Goal: Transaction & Acquisition: Purchase product/service

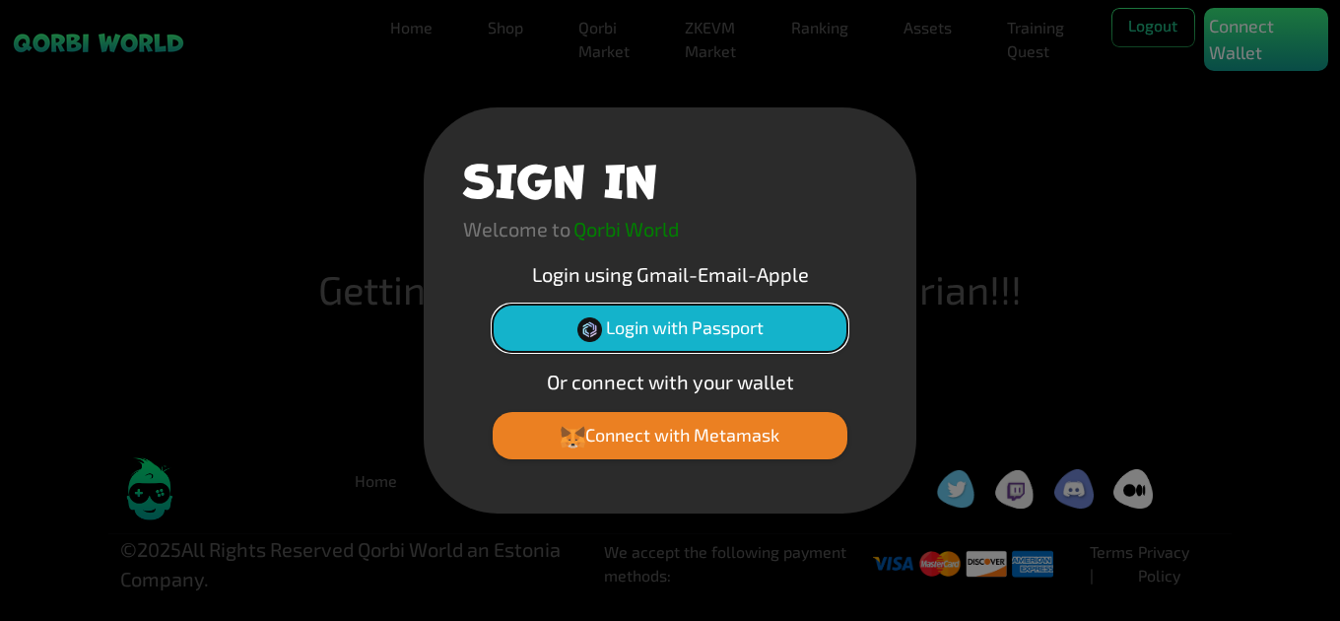
click at [654, 334] on button "Login with Passport" at bounding box center [670, 328] width 355 height 47
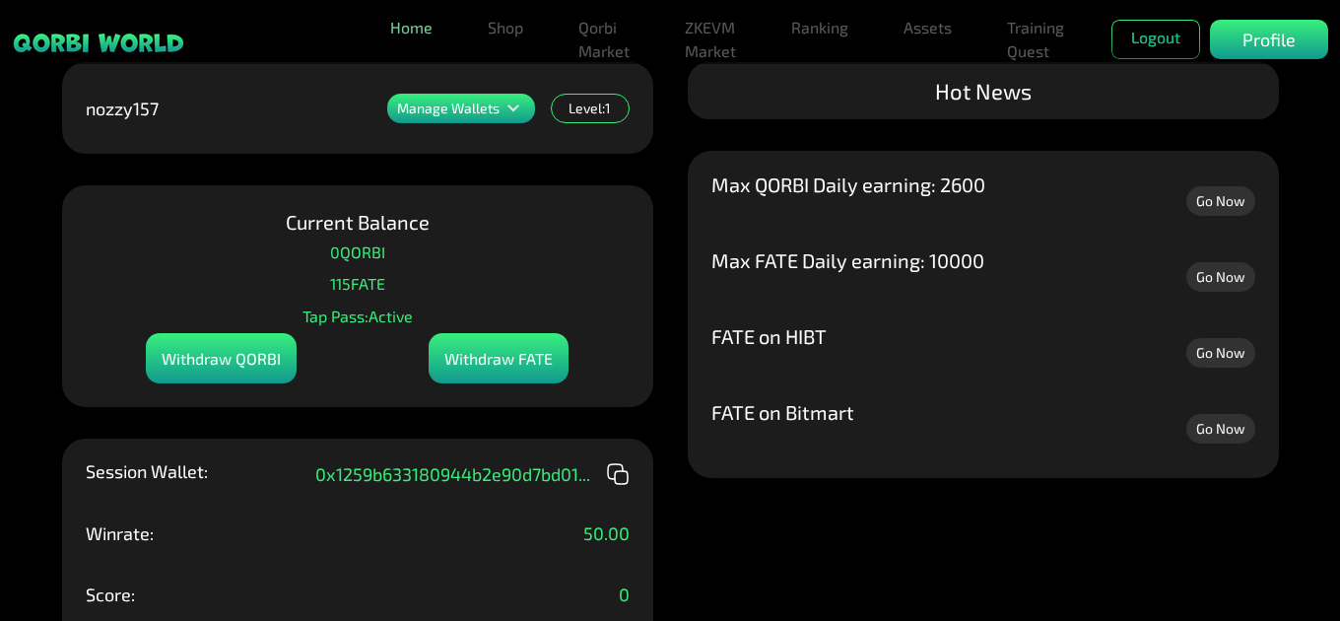
click at [427, 31] on link "Home" at bounding box center [411, 27] width 58 height 39
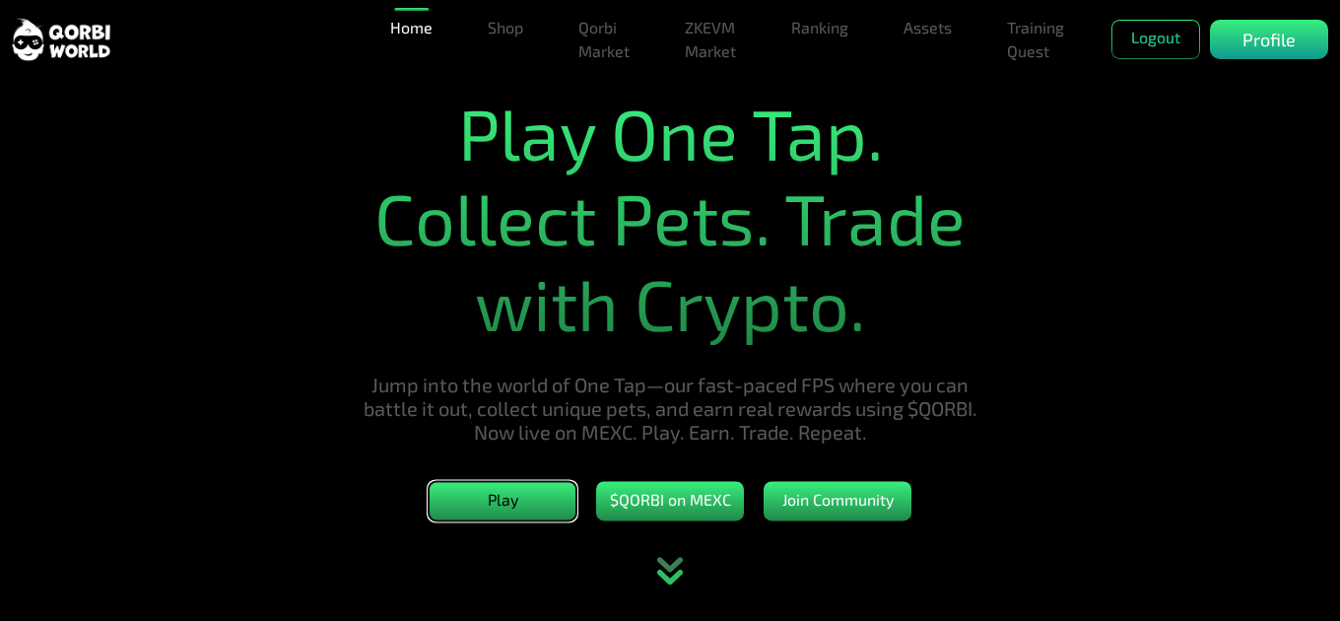
click at [498, 505] on button "Play" at bounding box center [503, 501] width 148 height 39
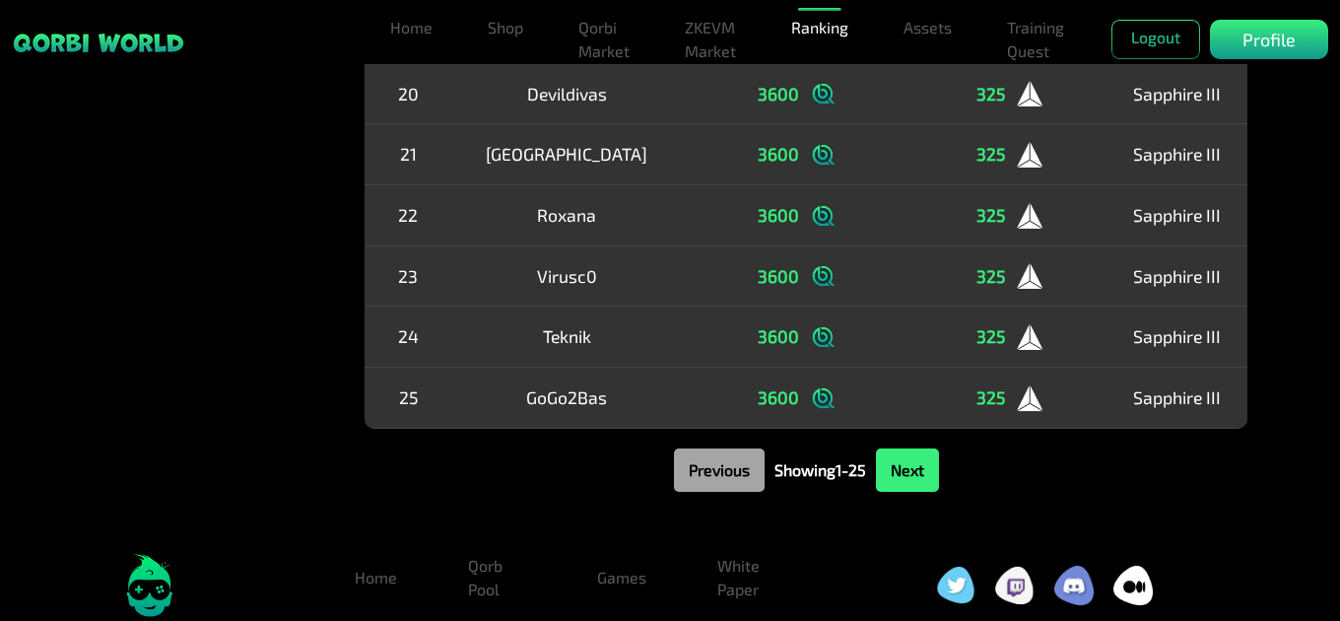
scroll to position [1443, 0]
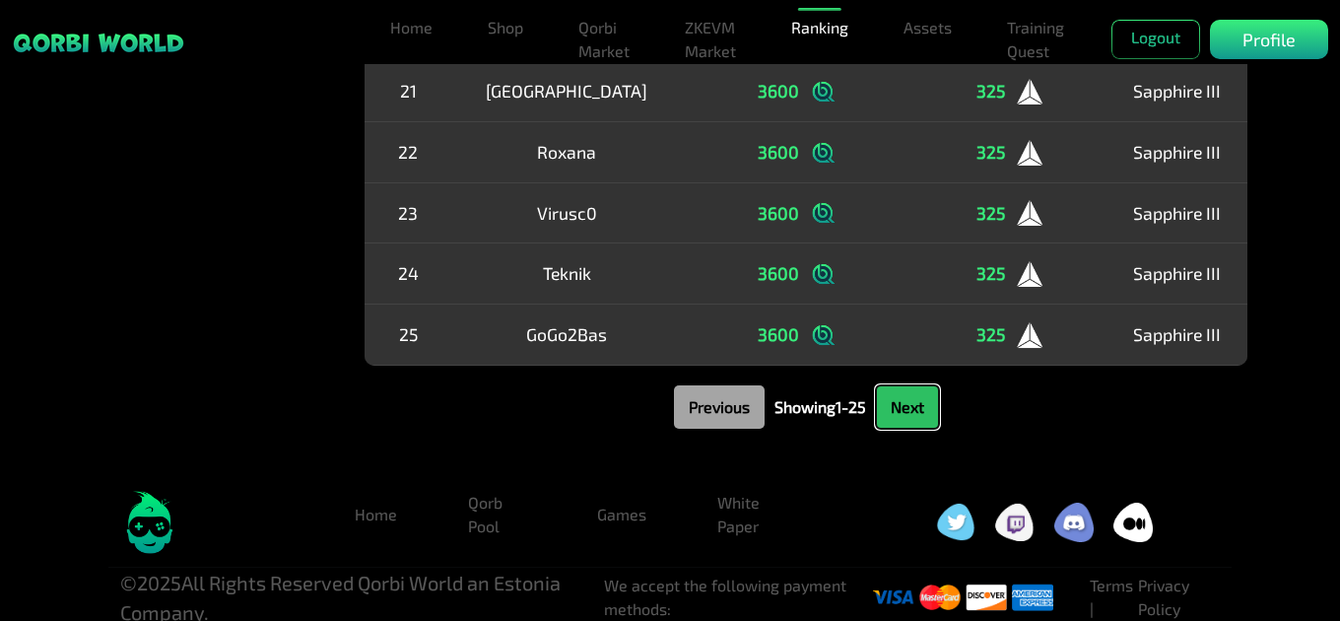
click at [937, 405] on button "Next" at bounding box center [907, 406] width 63 height 43
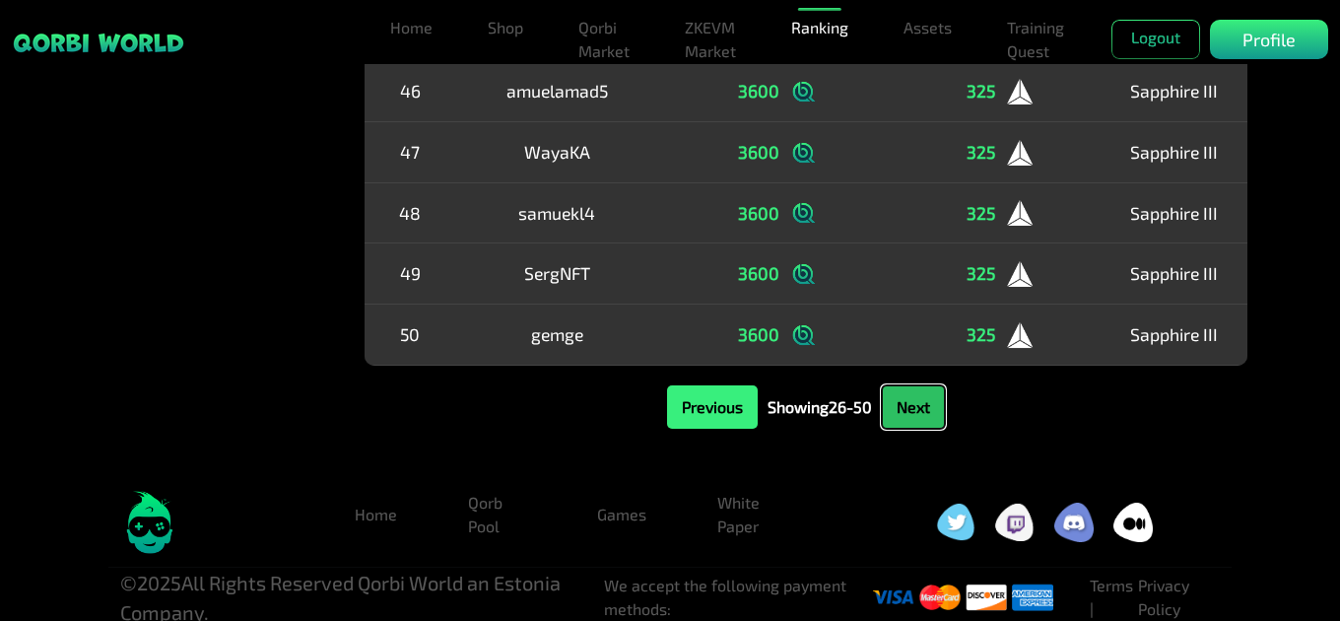
click at [932, 400] on button "Next" at bounding box center [913, 406] width 63 height 43
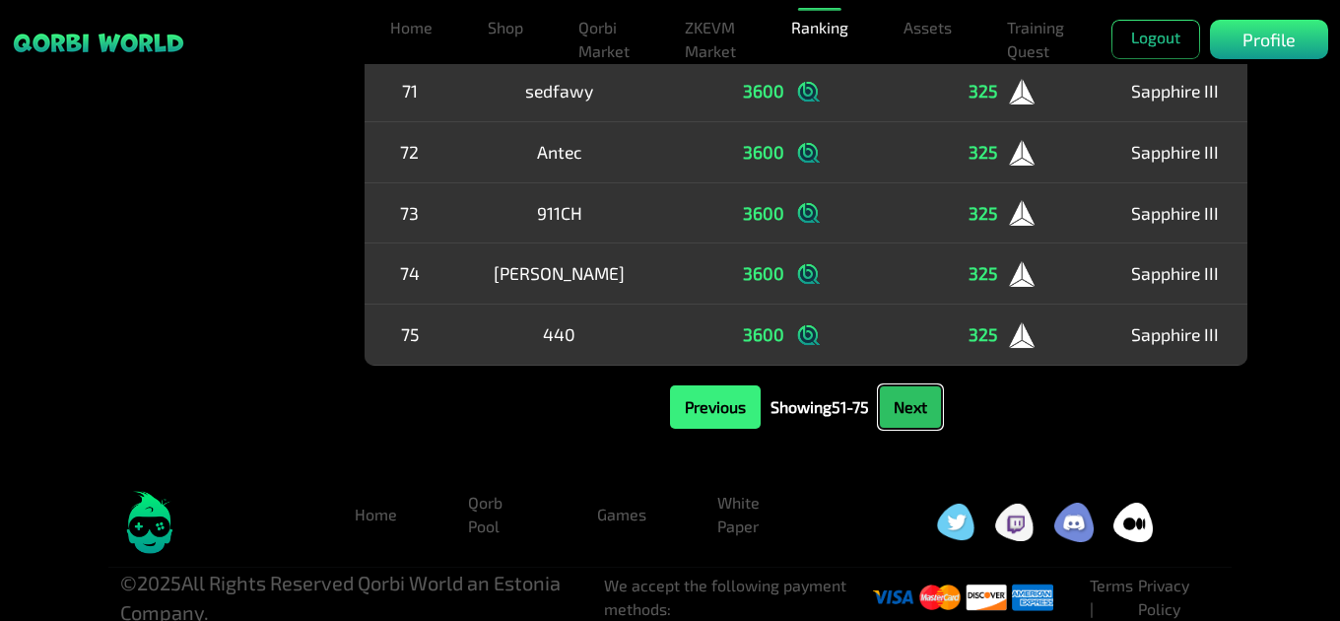
click at [932, 400] on button "Next" at bounding box center [910, 406] width 63 height 43
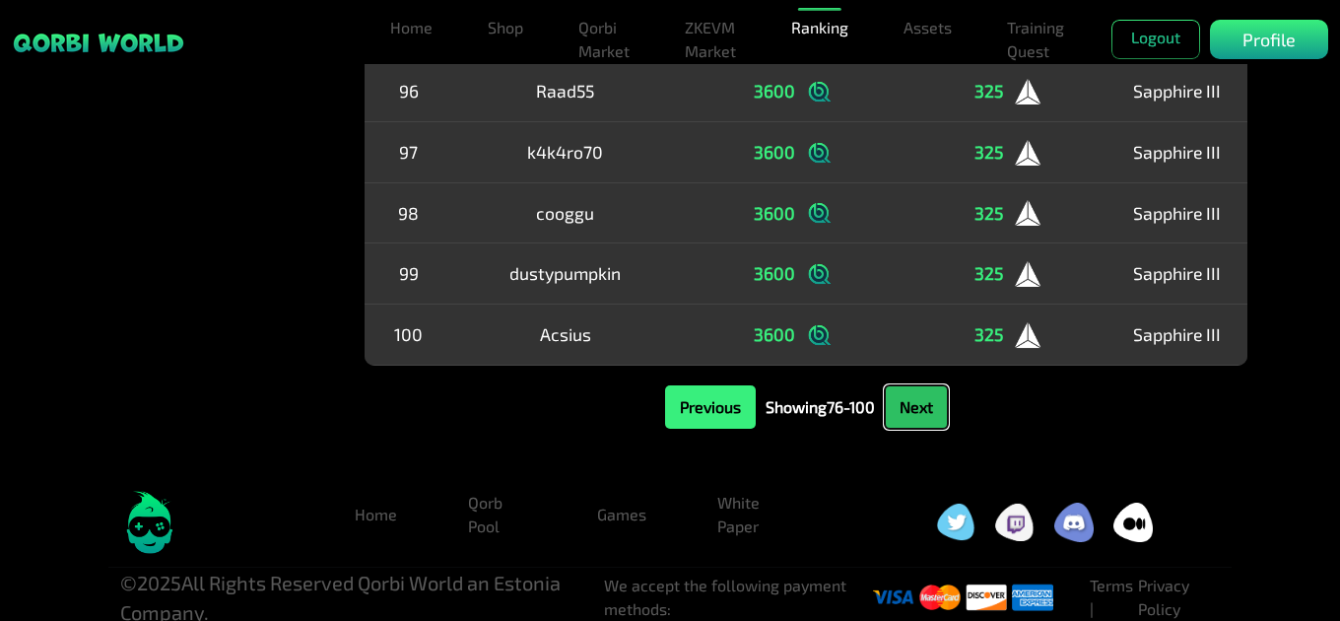
click at [932, 400] on button "Next" at bounding box center [916, 406] width 63 height 43
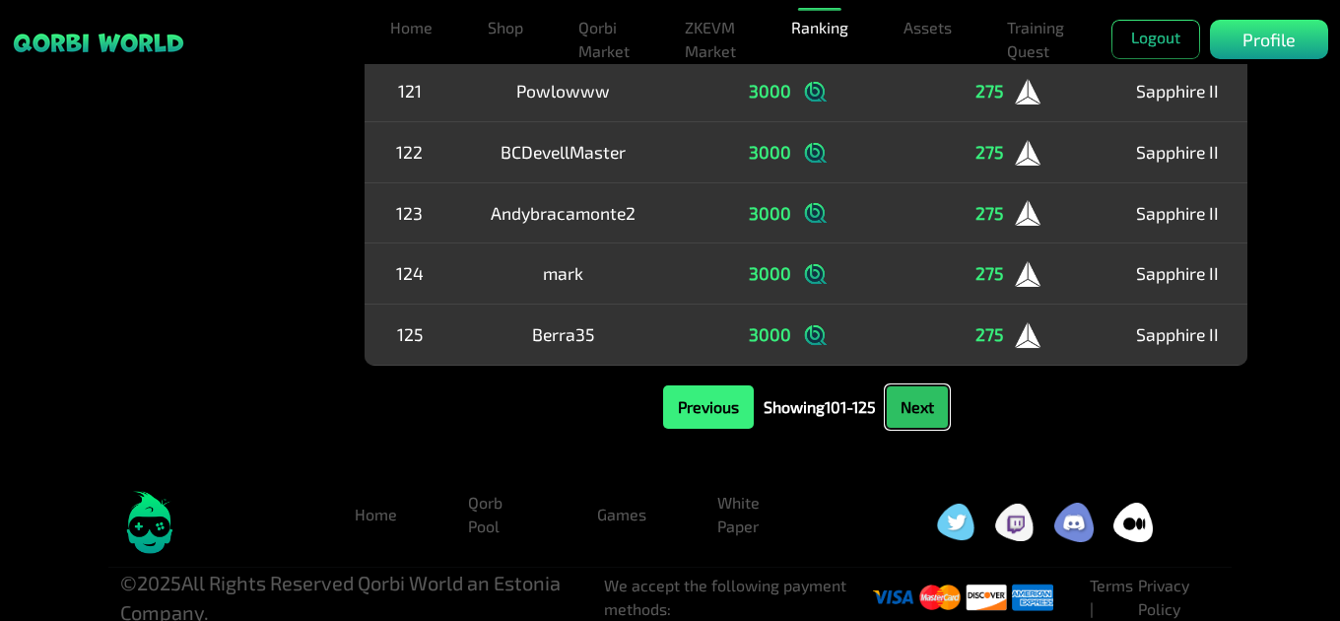
click at [932, 400] on button "Next" at bounding box center [917, 406] width 63 height 43
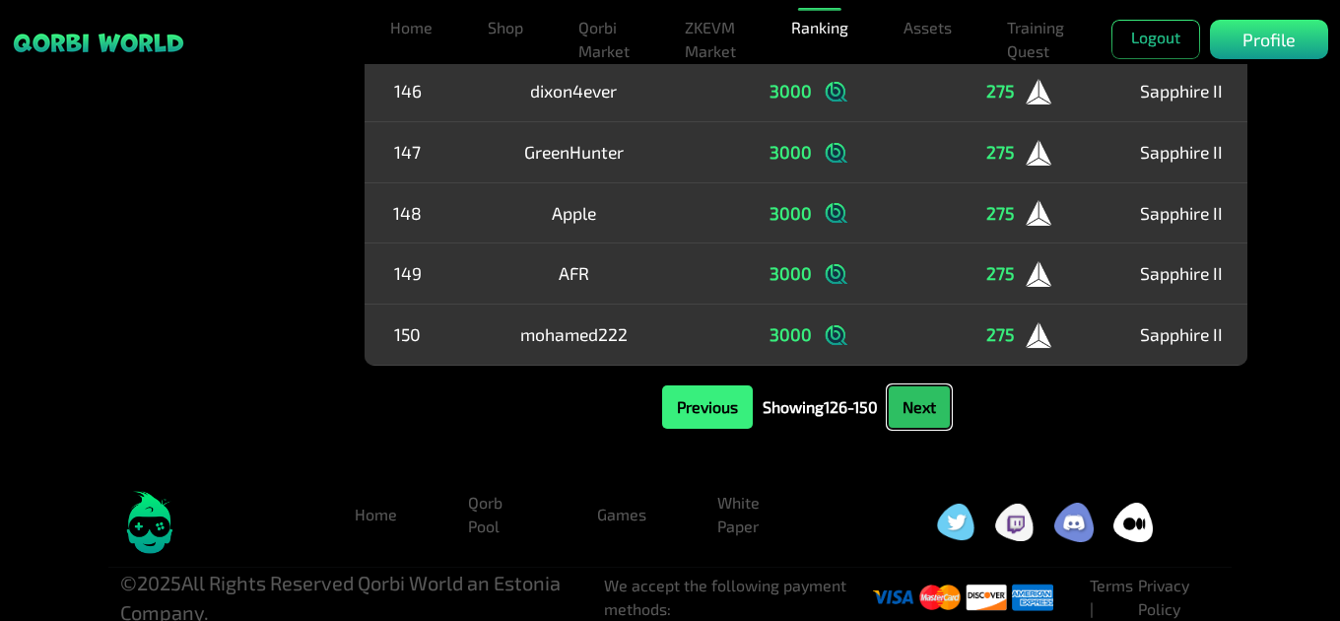
click at [932, 400] on button "Next" at bounding box center [919, 406] width 63 height 43
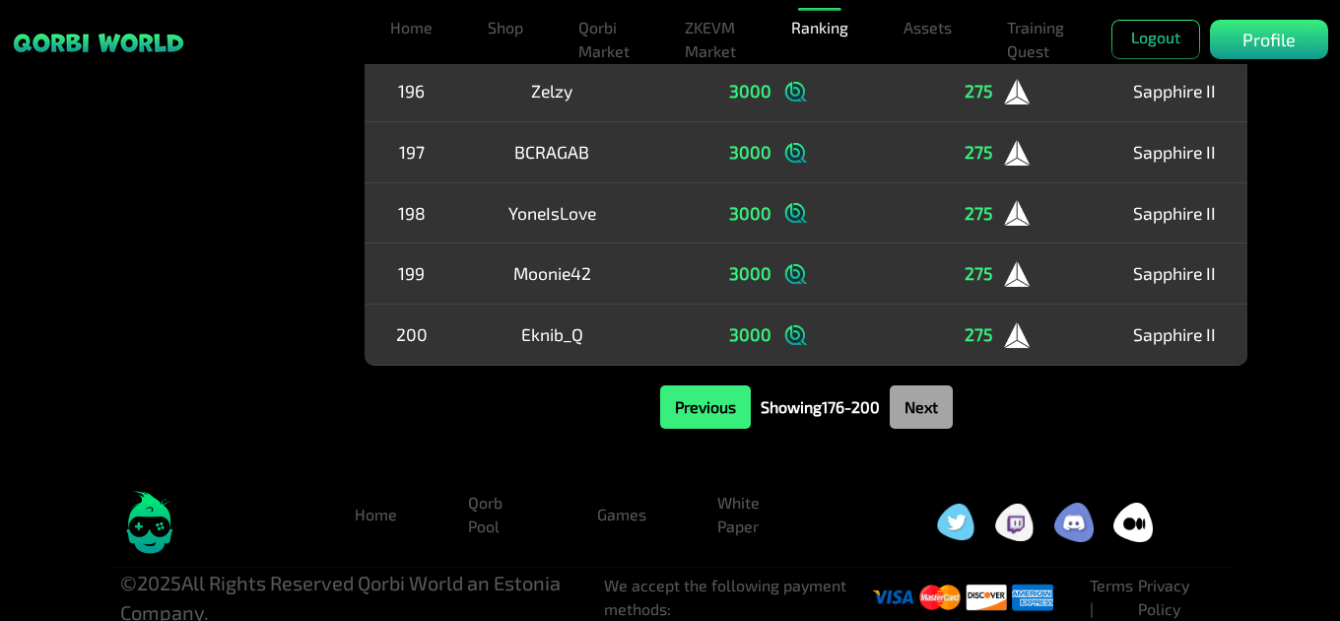
click at [932, 400] on button "Next" at bounding box center [921, 406] width 63 height 43
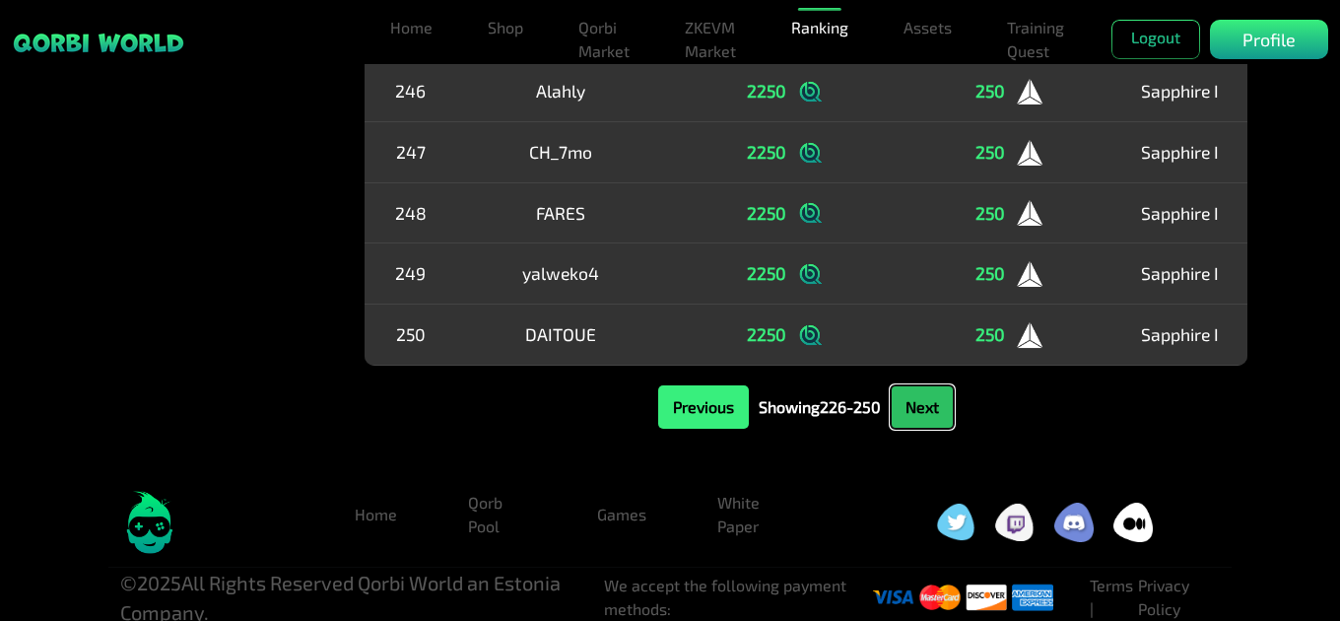
click at [932, 400] on button "Next" at bounding box center [922, 406] width 63 height 43
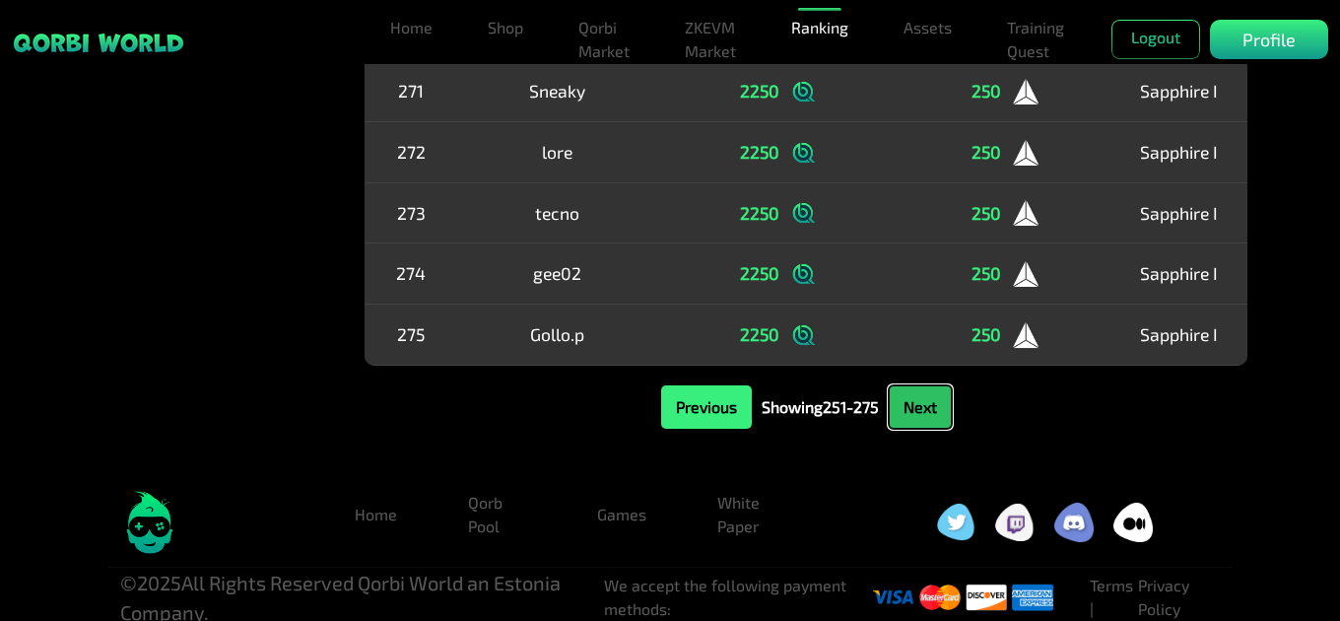
click at [932, 400] on button "Next" at bounding box center [920, 406] width 63 height 43
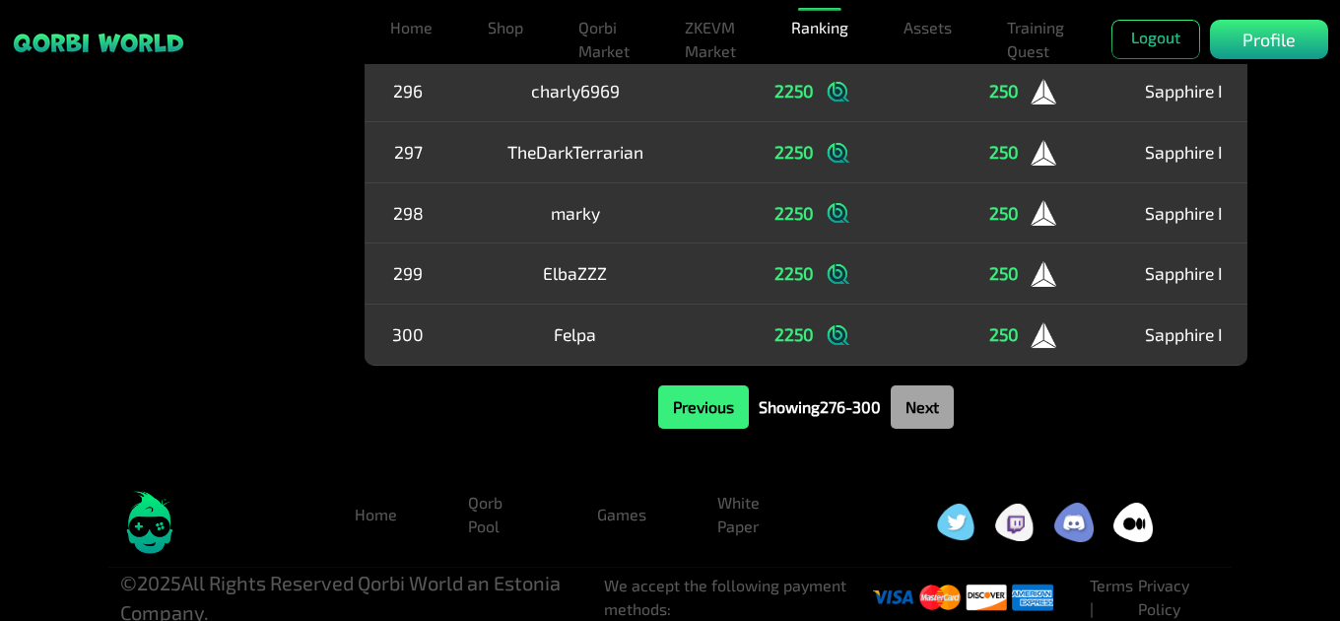
click at [932, 400] on button "Next" at bounding box center [922, 406] width 63 height 43
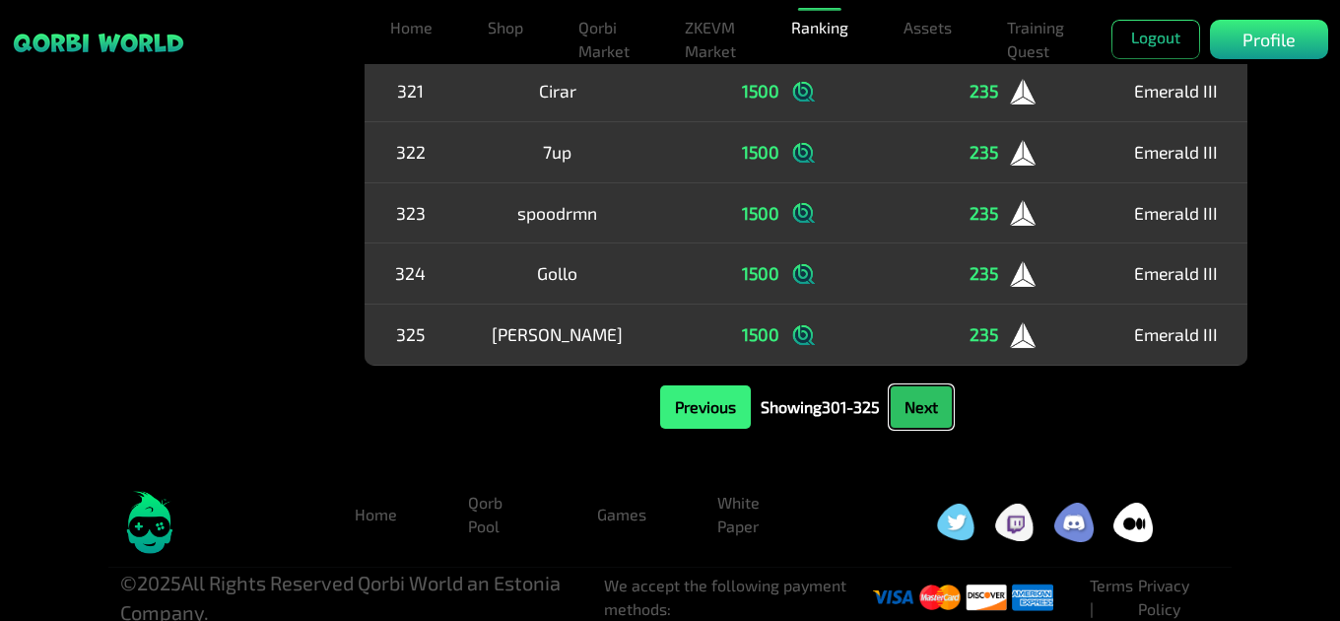
click at [932, 400] on button "Next" at bounding box center [921, 406] width 63 height 43
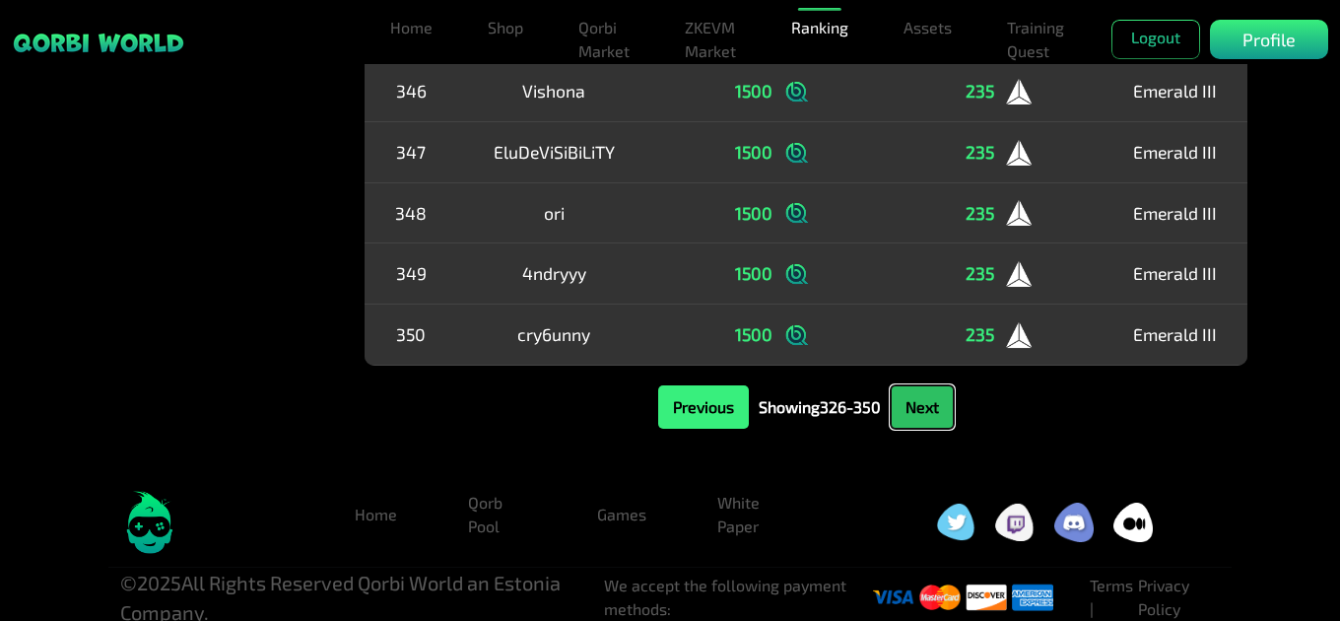
click at [932, 400] on button "Next" at bounding box center [922, 406] width 63 height 43
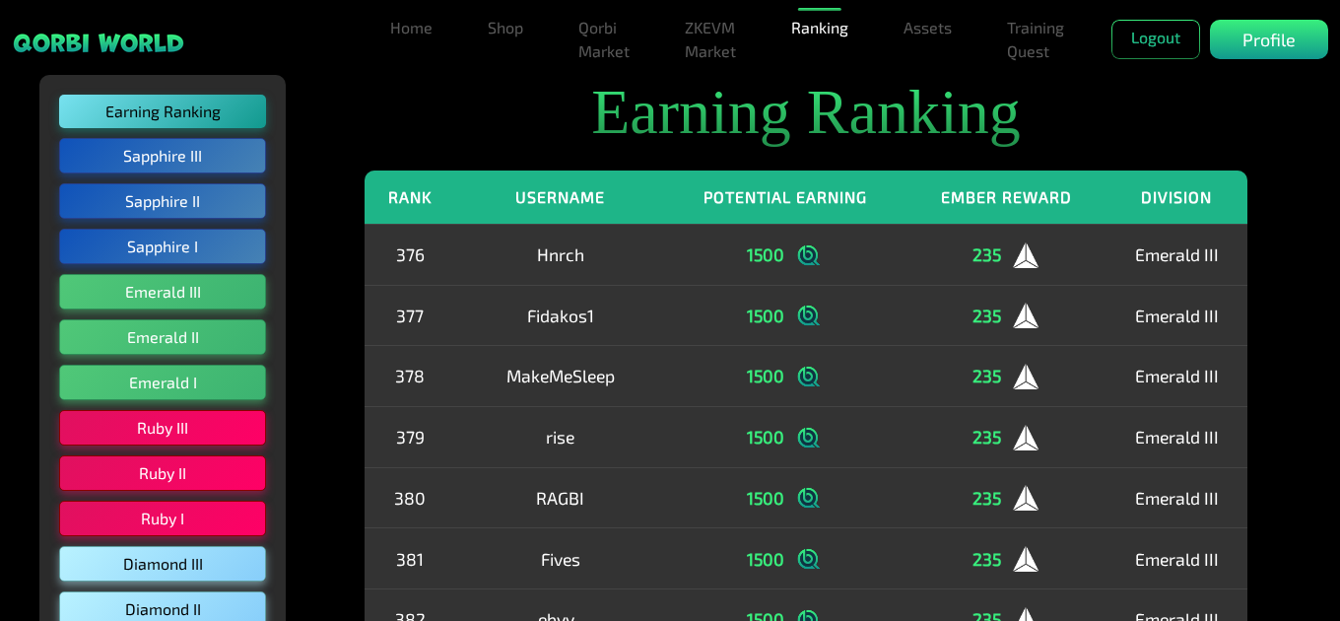
scroll to position [0, 0]
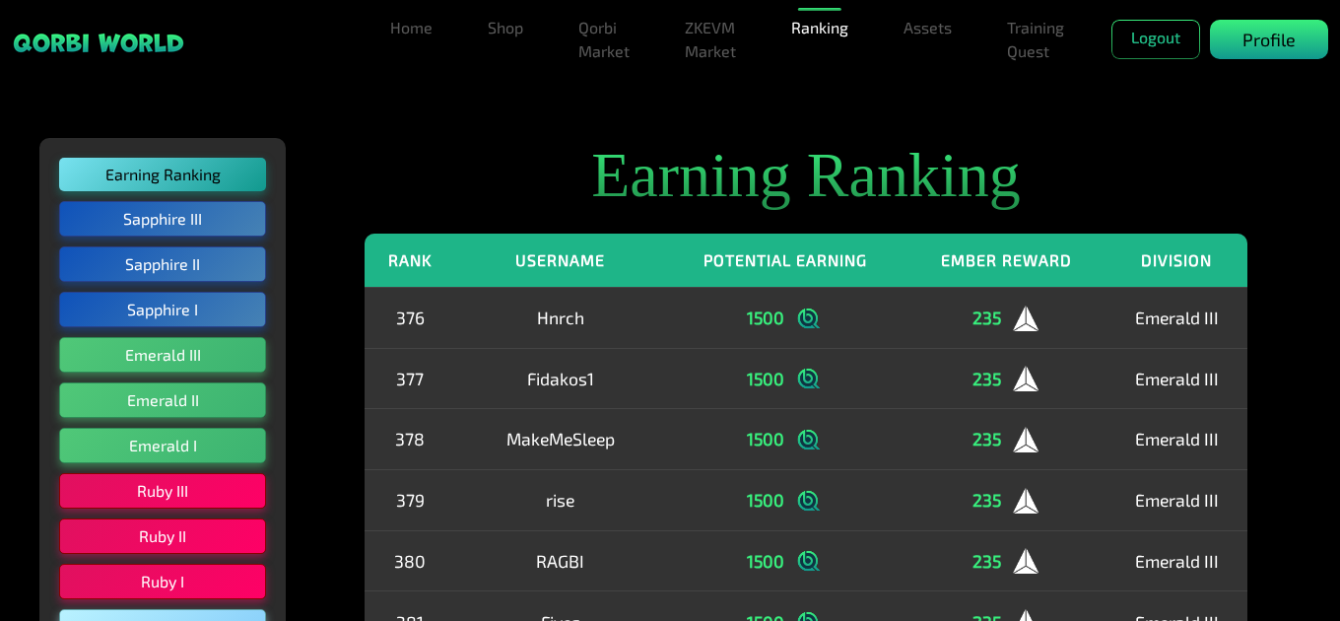
click at [1268, 47] on p "Profile" at bounding box center [1269, 40] width 53 height 27
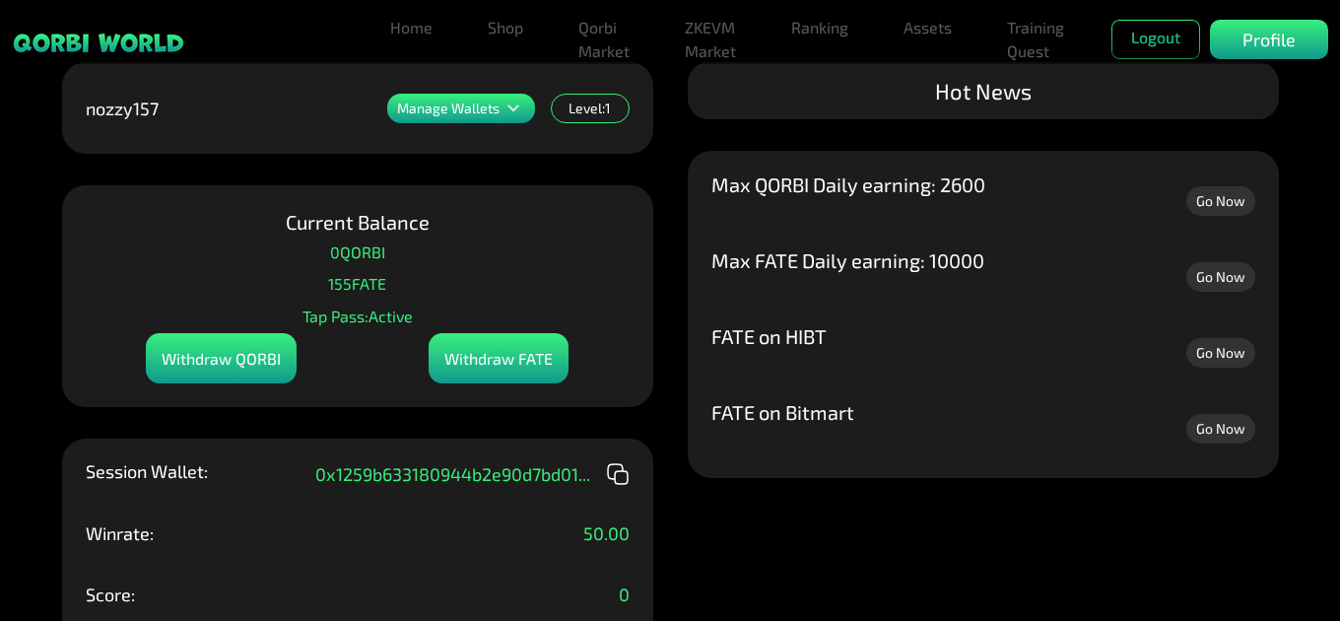
click at [527, 353] on div "Withdraw FATE" at bounding box center [499, 358] width 140 height 50
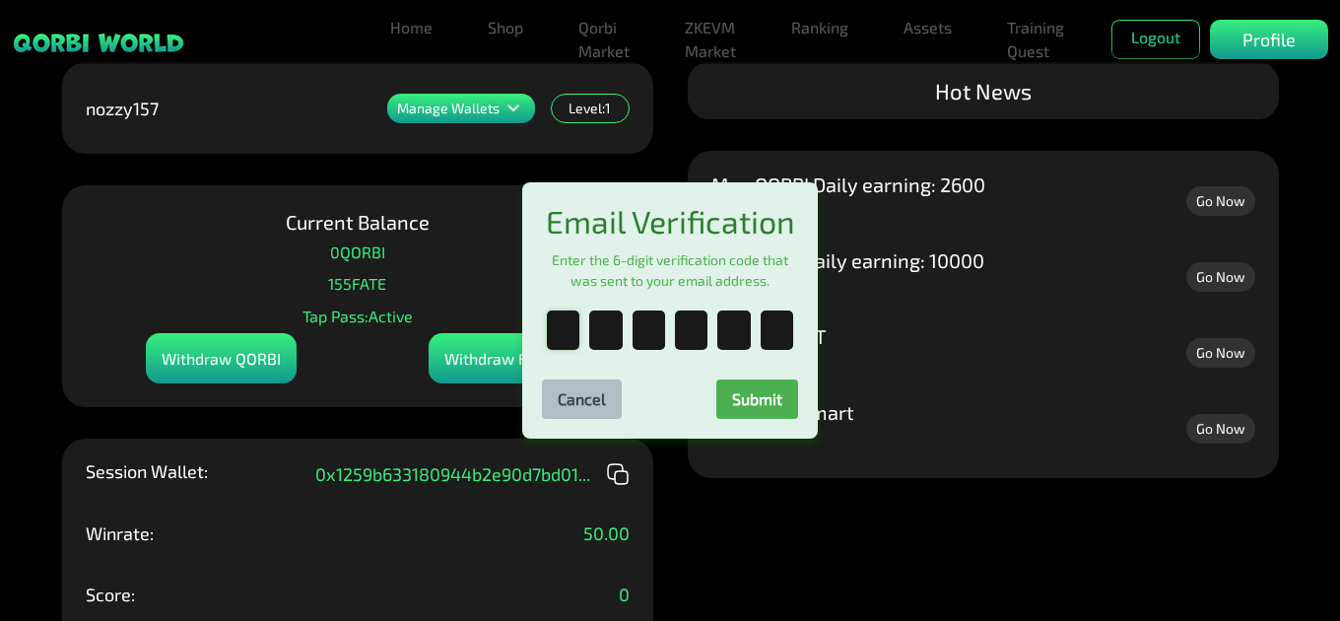
click at [560, 350] on input "text" at bounding box center [563, 329] width 33 height 39
type input "*"
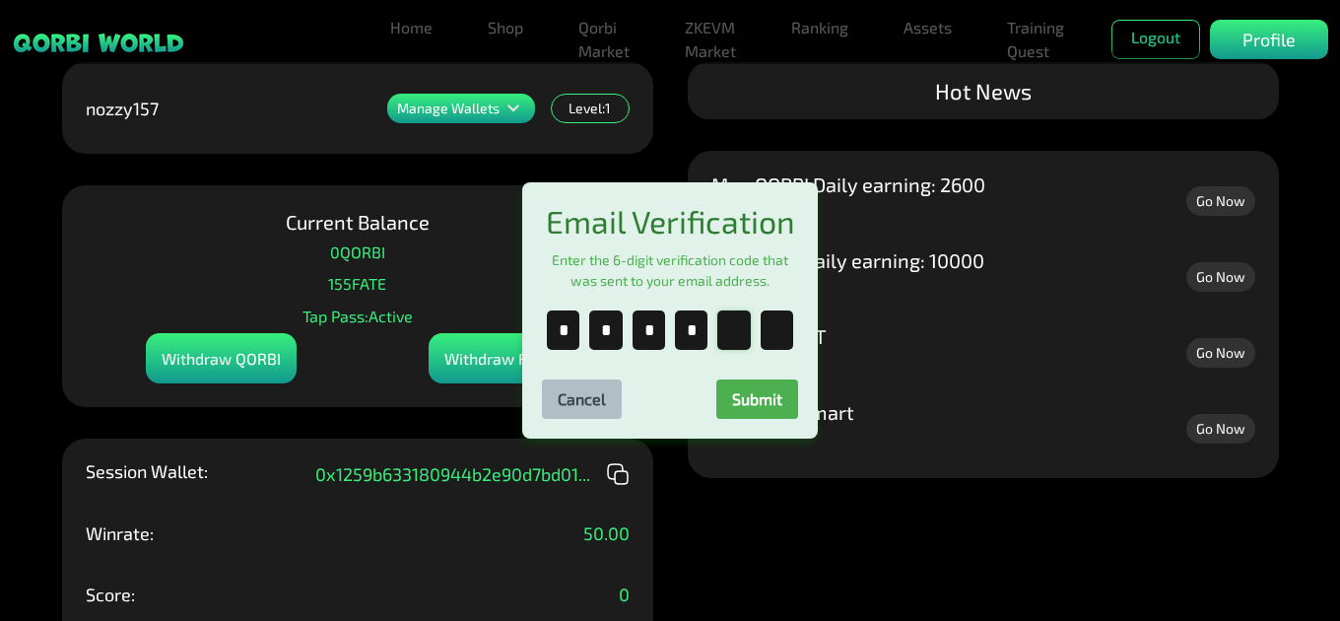
type input "*"
click at [733, 401] on button "Submit" at bounding box center [758, 398] width 82 height 39
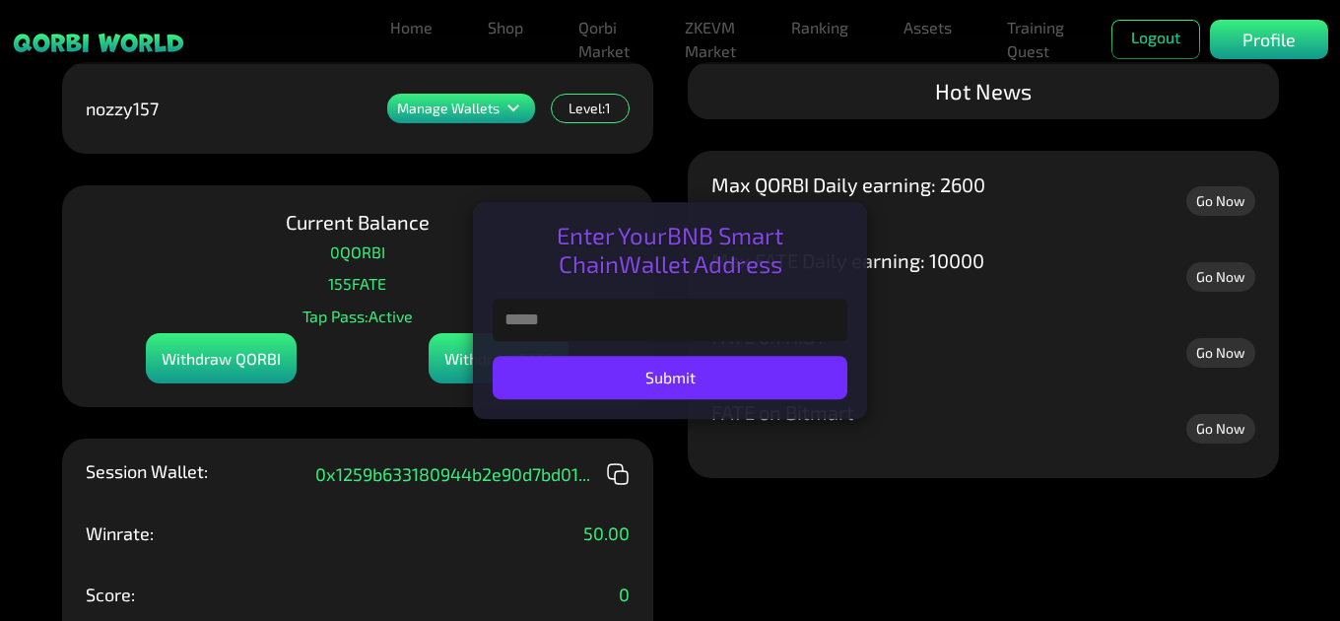
click at [888, 538] on div "Manage Wallets Add one or more wallets to showcase all your Items in one place.…" at bounding box center [670, 310] width 1340 height 621
click at [34, 291] on div "Manage Wallets Add one or more wallets to showcase all your Items in one place.…" at bounding box center [670, 310] width 1340 height 621
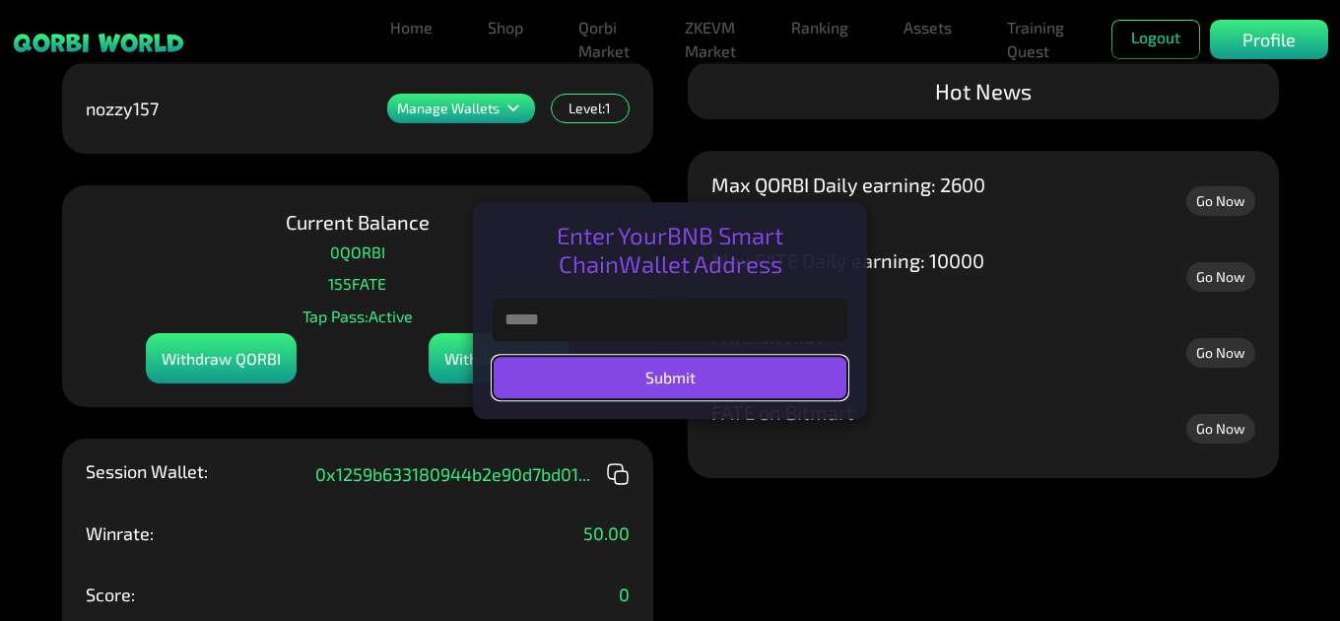
click at [661, 375] on button "Submit" at bounding box center [670, 377] width 355 height 43
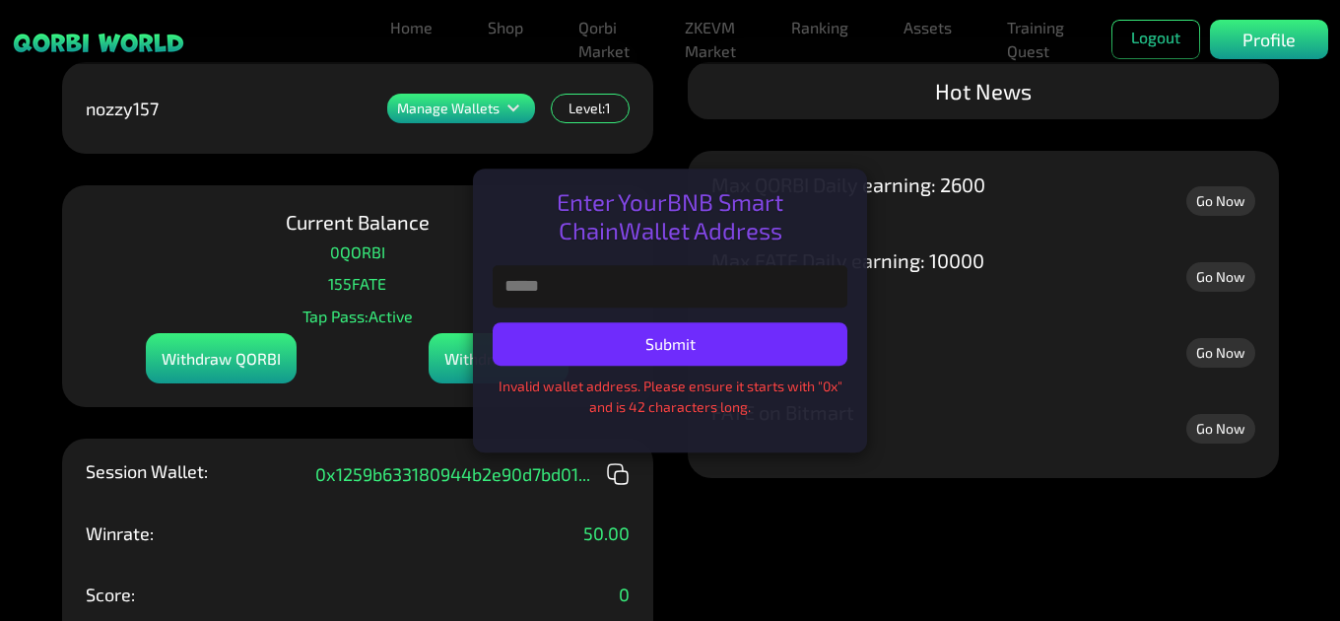
drag, startPoint x: 753, startPoint y: 427, endPoint x: 692, endPoint y: 437, distance: 61.9
click at [721, 432] on div "Enter Your BNB Smart Chain Wallet Address Submit Invalid wallet address. Please…" at bounding box center [670, 311] width 394 height 284
click at [688, 437] on div "Enter Your BNB Smart Chain Wallet Address Submit Invalid wallet address. Please…" at bounding box center [670, 311] width 394 height 284
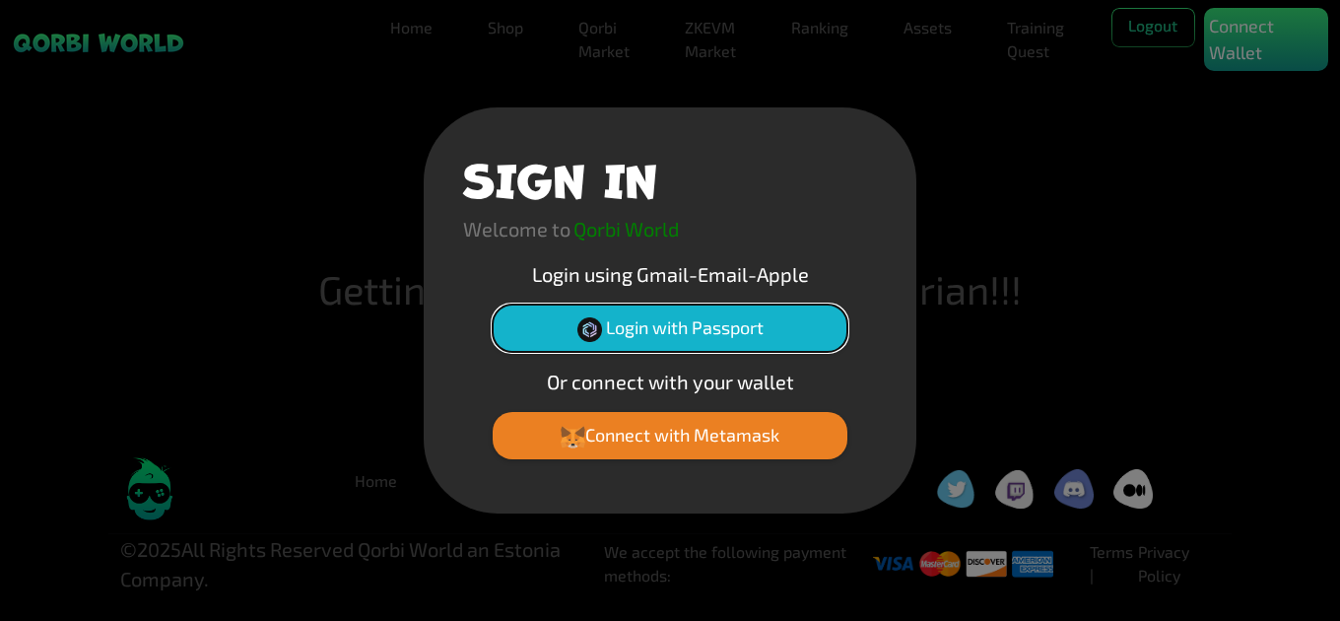
click at [771, 315] on button "Login with Passport" at bounding box center [670, 328] width 355 height 47
click at [652, 319] on button "Login with Passport" at bounding box center [670, 328] width 355 height 47
click at [750, 324] on button "Login with Passport" at bounding box center [670, 328] width 355 height 47
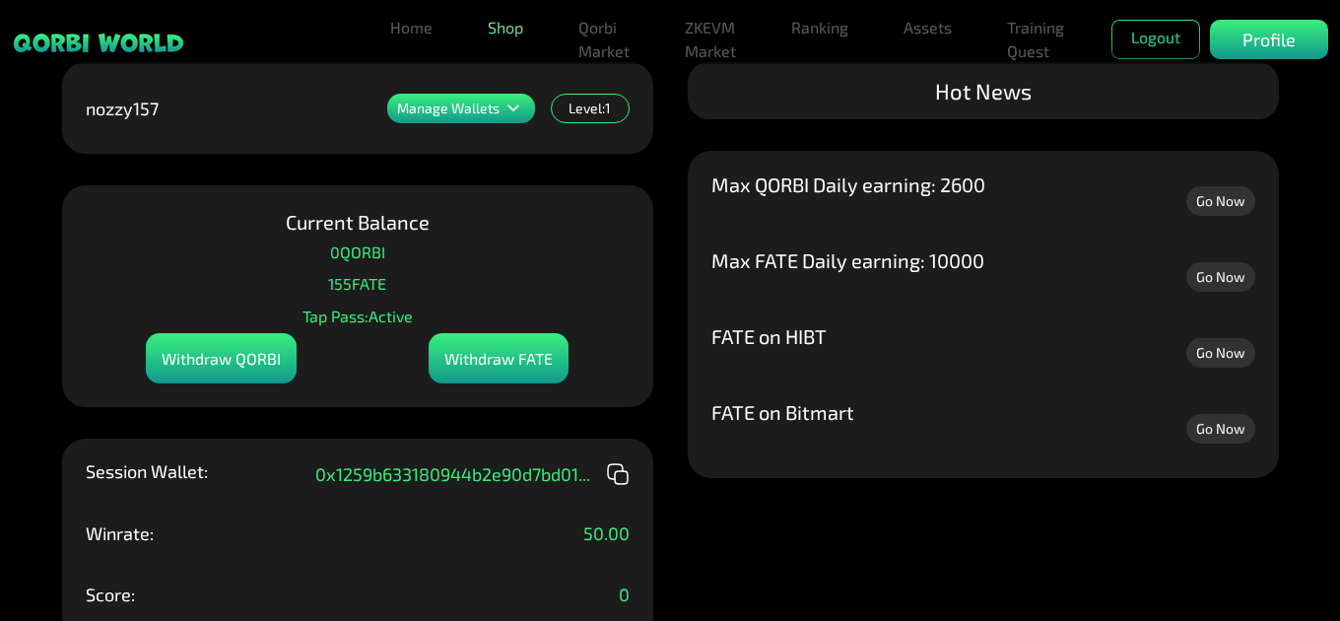
click at [507, 31] on link "Shop" at bounding box center [505, 27] width 51 height 39
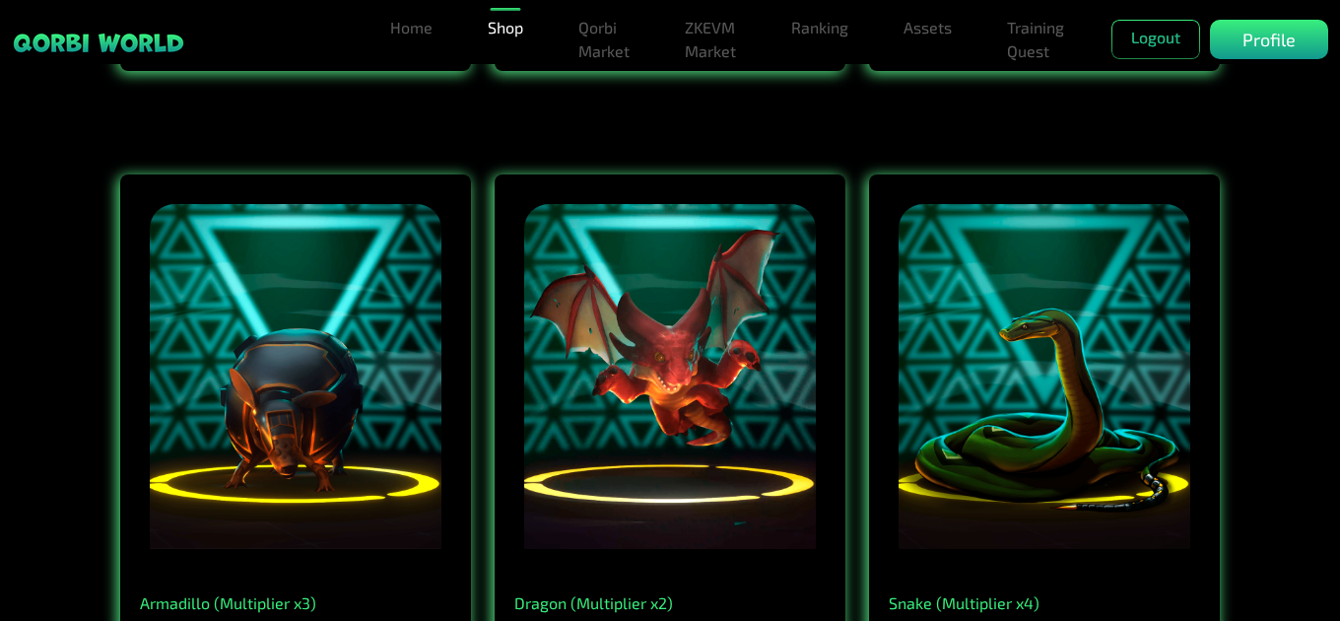
scroll to position [1380, 0]
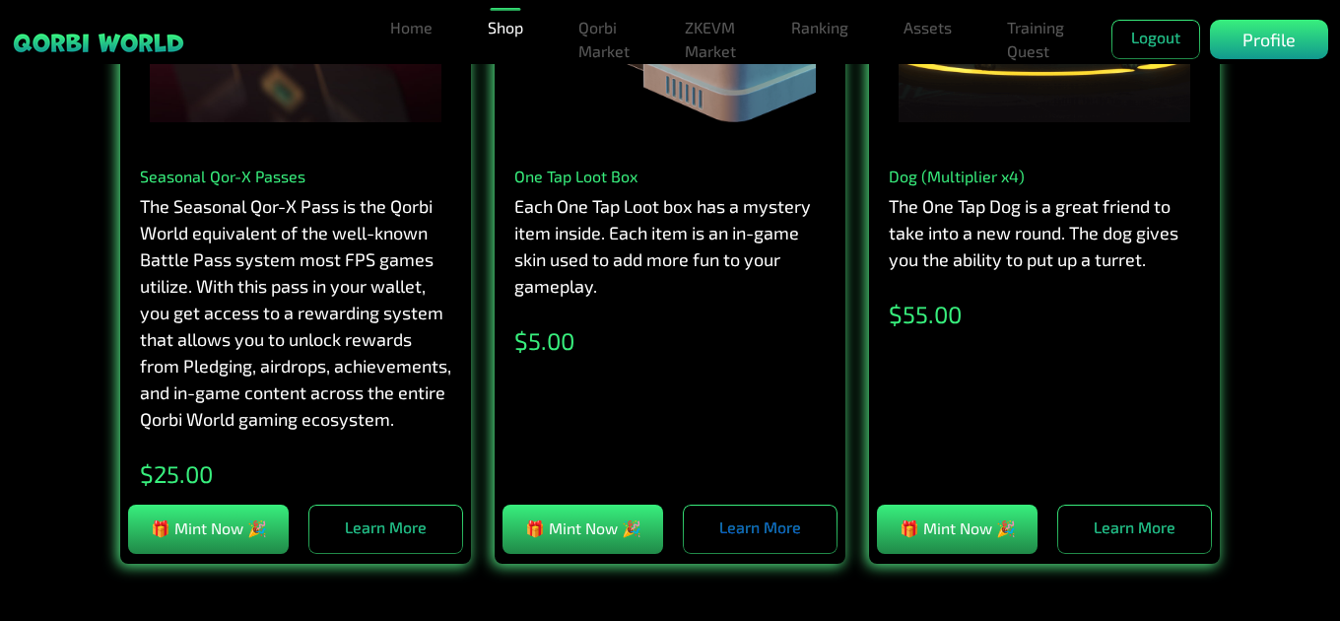
click at [811, 533] on link "Learn More" at bounding box center [760, 529] width 155 height 49
click at [542, 532] on button "🎁 Mint Now 🎉" at bounding box center [583, 529] width 161 height 49
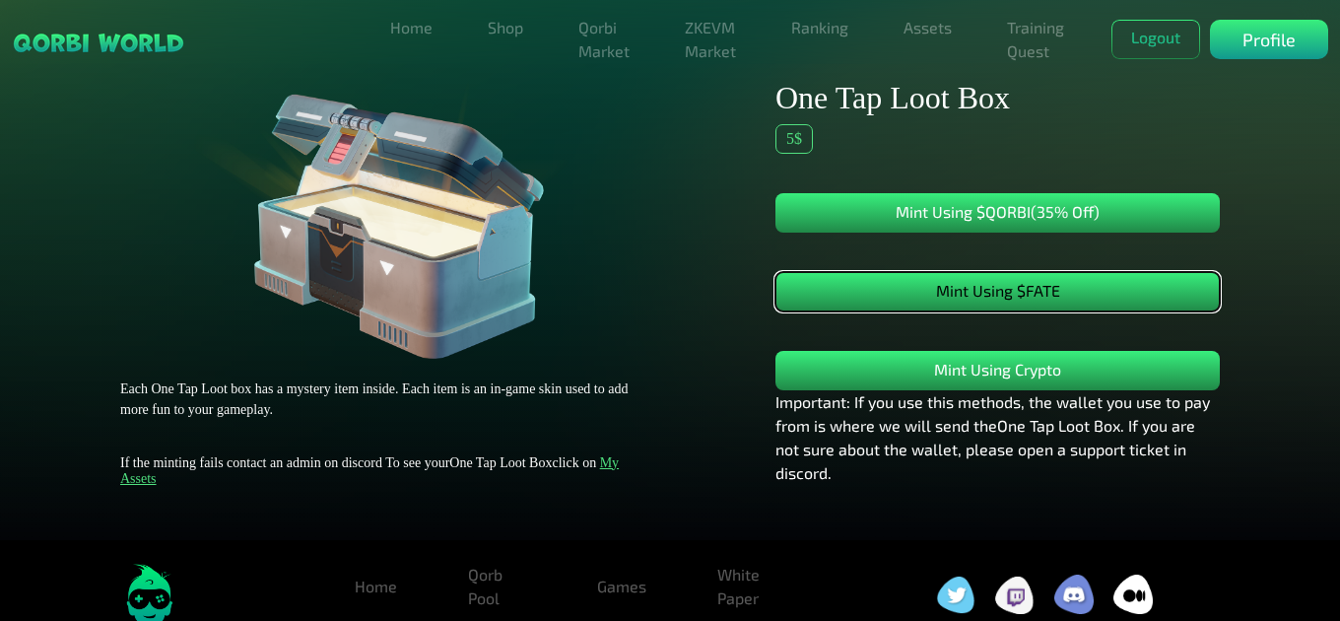
click at [1057, 283] on button "Mint Using $FATE" at bounding box center [998, 291] width 445 height 39
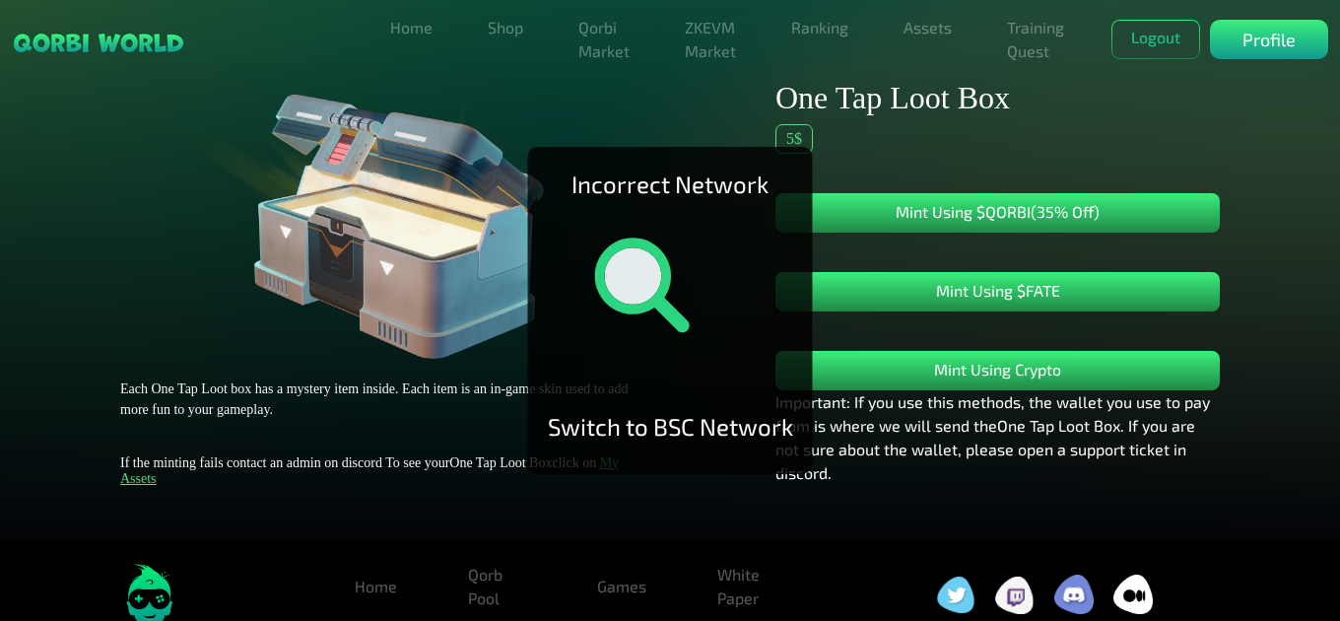
click at [521, 325] on img at bounding box center [381, 219] width 378 height 280
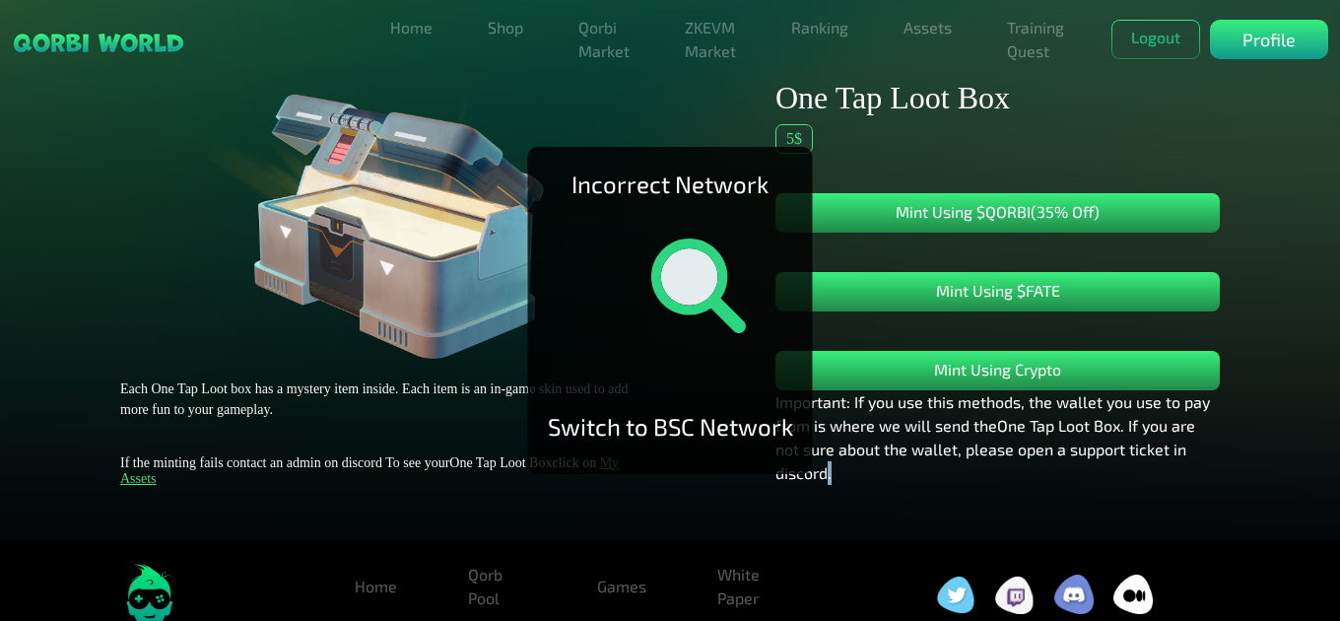
click at [832, 531] on div "Incorrect Network Switch to BSC Network Each One Tap Loot box has a mystery ite…" at bounding box center [670, 289] width 1340 height 501
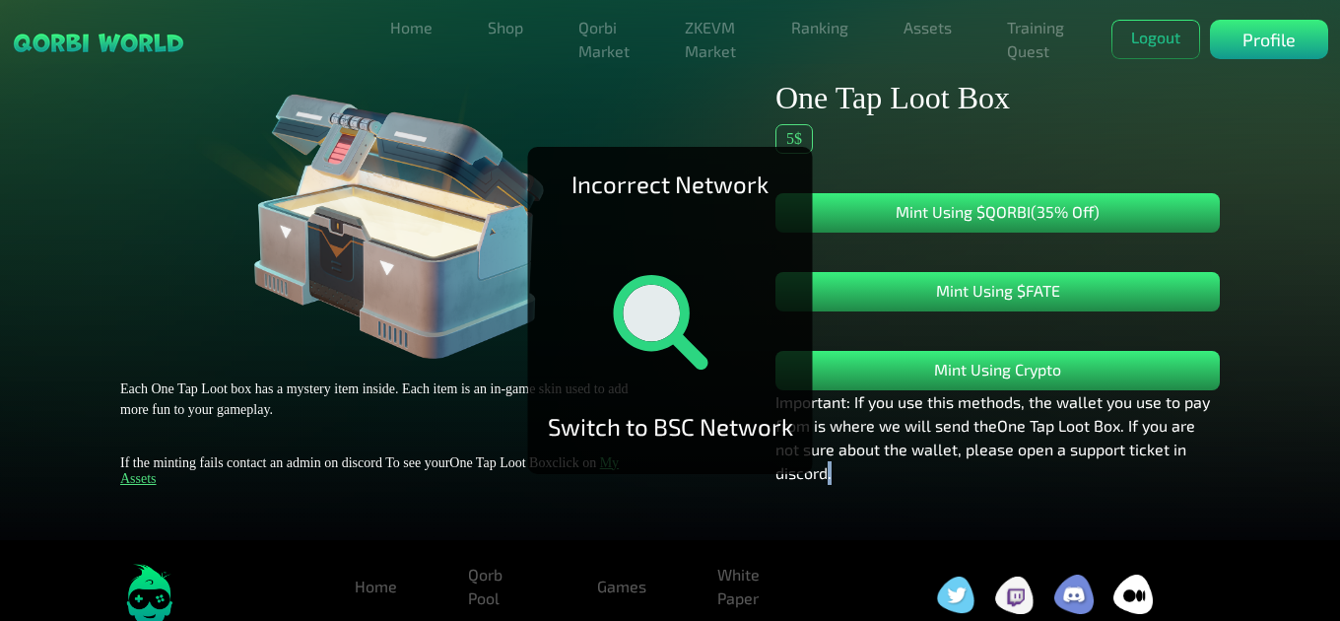
click at [834, 531] on div "Incorrect Network Switch to BSC Network Each One Tap Loot box has a mystery ite…" at bounding box center [670, 289] width 1340 height 501
drag, startPoint x: 778, startPoint y: 215, endPoint x: 773, endPoint y: 224, distance: 10.1
click at [776, 219] on div "Incorrect Network Switch to BSC Network" at bounding box center [670, 310] width 285 height 327
drag, startPoint x: 617, startPoint y: 436, endPoint x: 597, endPoint y: 449, distance: 24.1
click at [609, 447] on div "Incorrect Network Switch to BSC Network" at bounding box center [670, 310] width 285 height 327
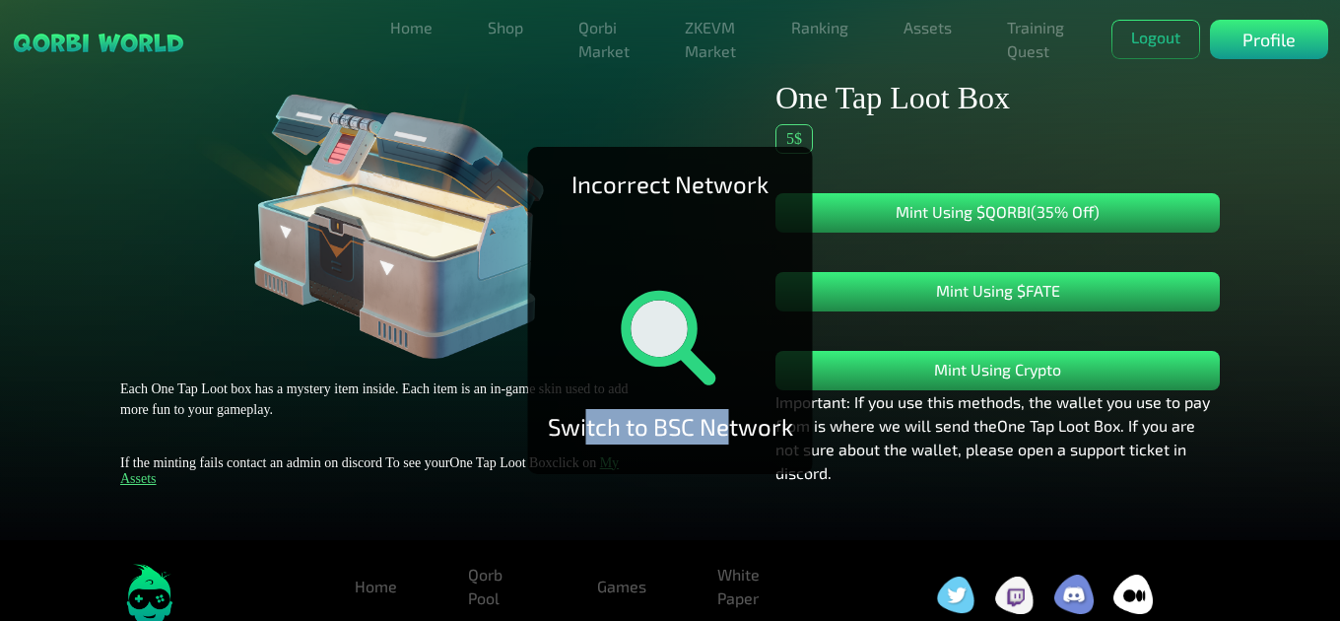
drag, startPoint x: 584, startPoint y: 450, endPoint x: 771, endPoint y: 449, distance: 186.3
click at [763, 449] on div "Incorrect Network Switch to BSC Network" at bounding box center [670, 310] width 285 height 327
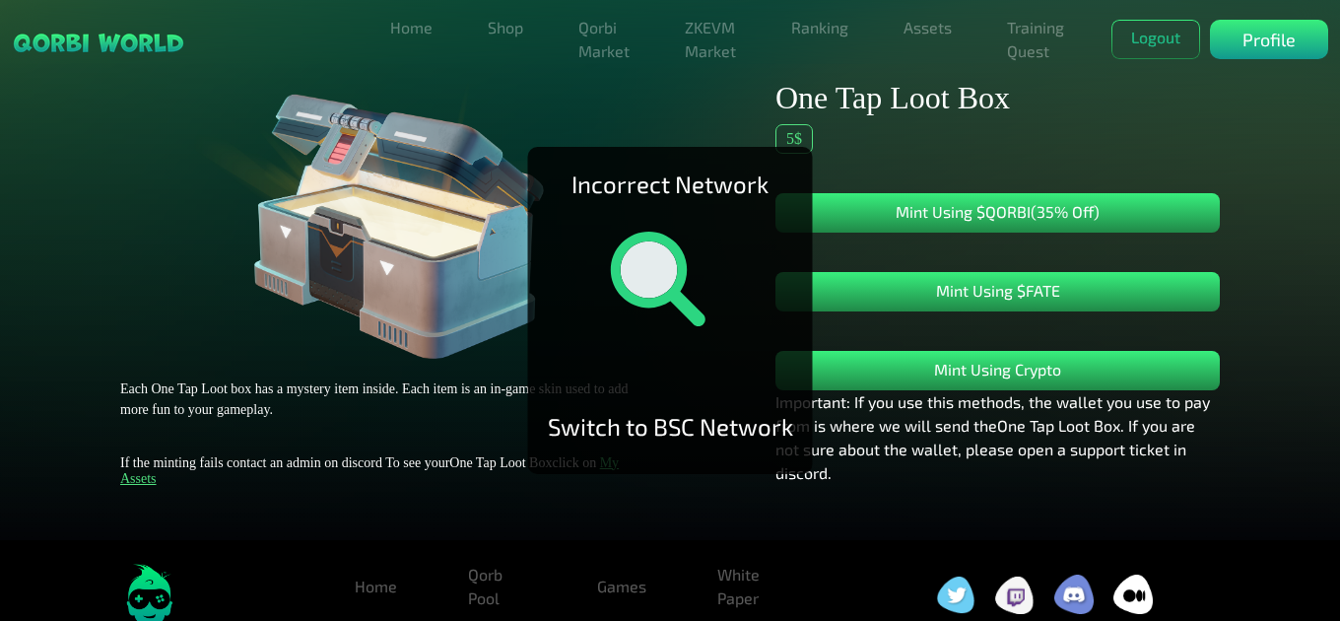
click at [835, 467] on p "Important: If you use this methods, the wallet you use to pay from is where we …" at bounding box center [998, 437] width 445 height 95
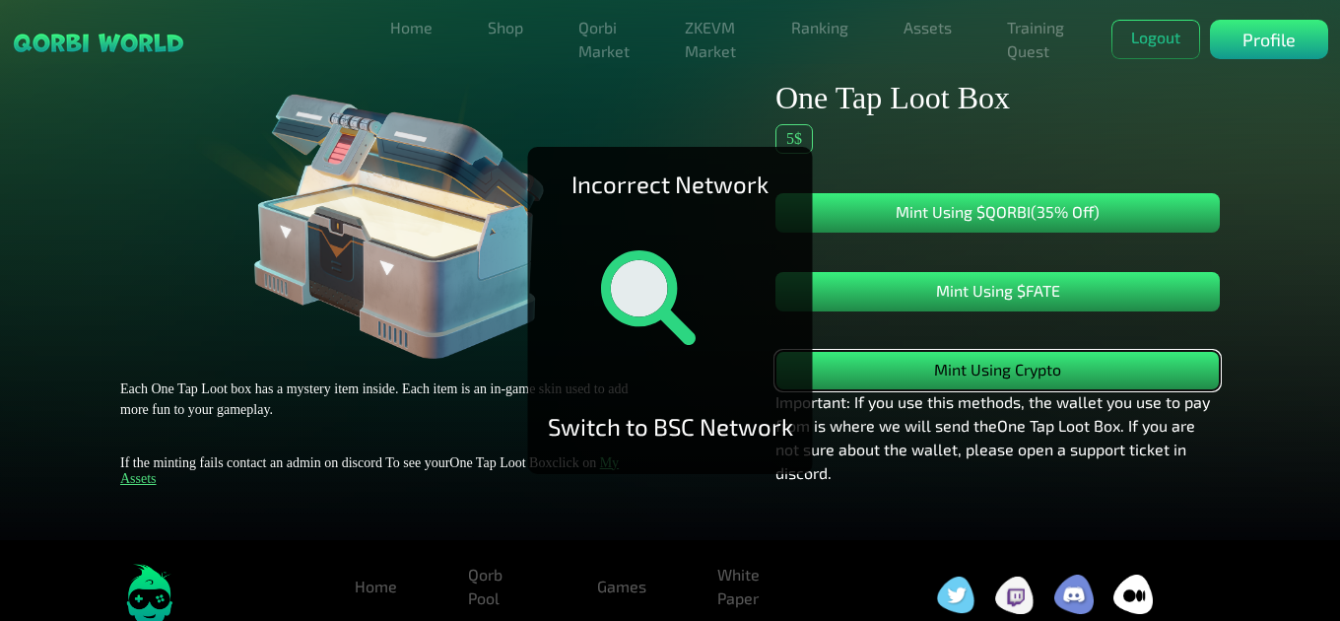
click at [1042, 369] on button "Mint Using Crypto" at bounding box center [998, 370] width 445 height 39
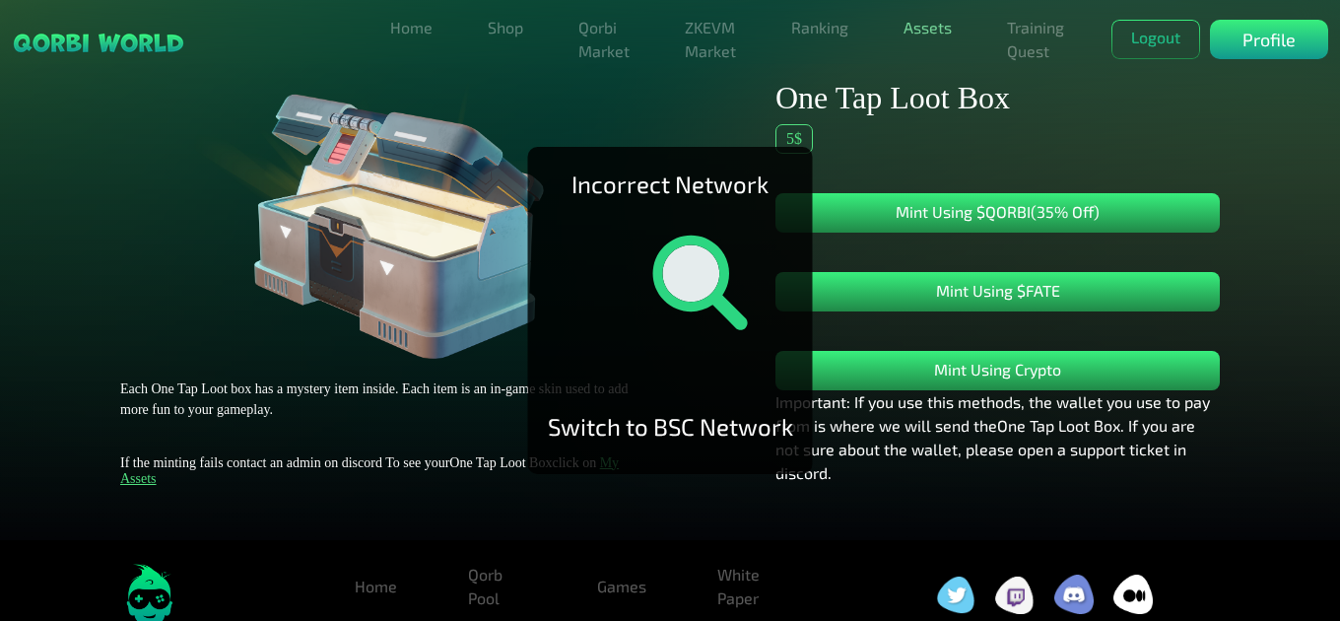
click at [950, 30] on link "Assets" at bounding box center [928, 27] width 64 height 39
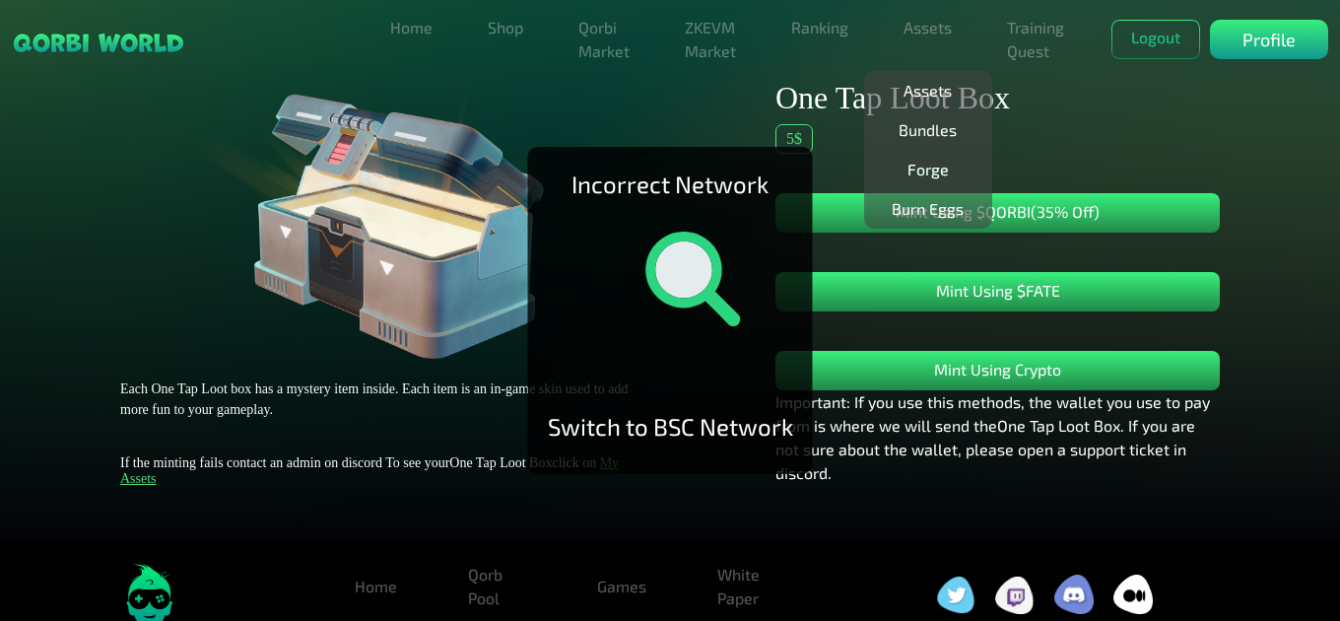
click at [930, 173] on link "Forge" at bounding box center [928, 169] width 57 height 39
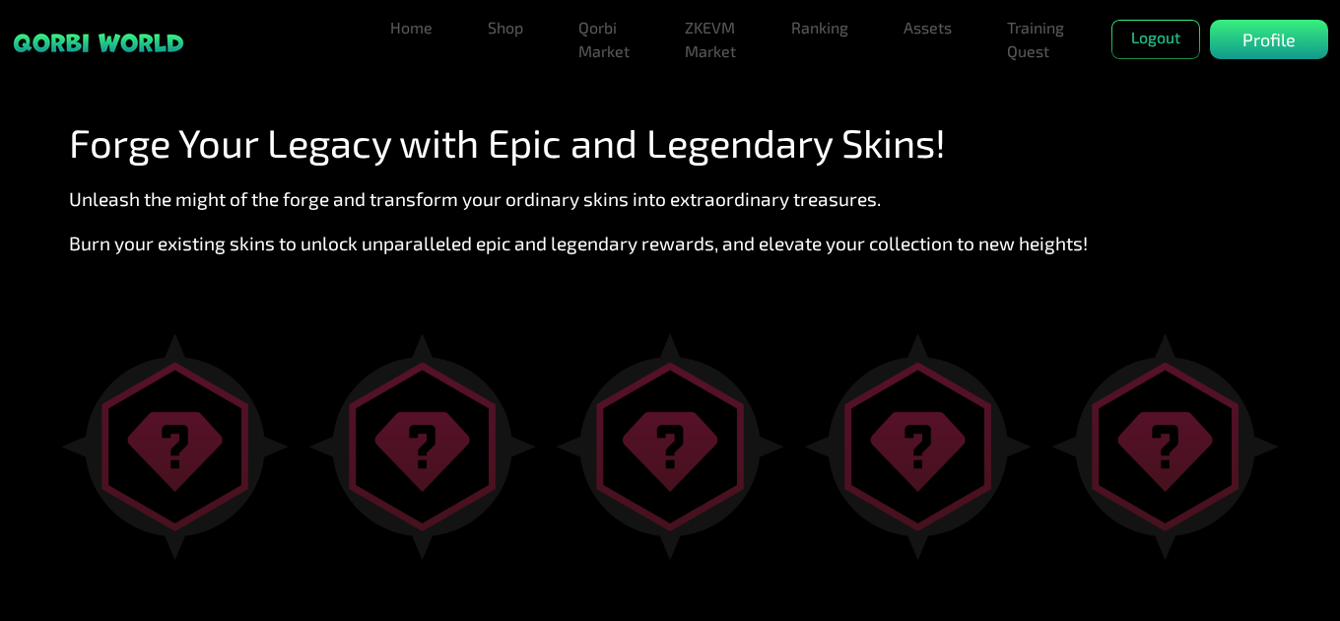
scroll to position [288, 0]
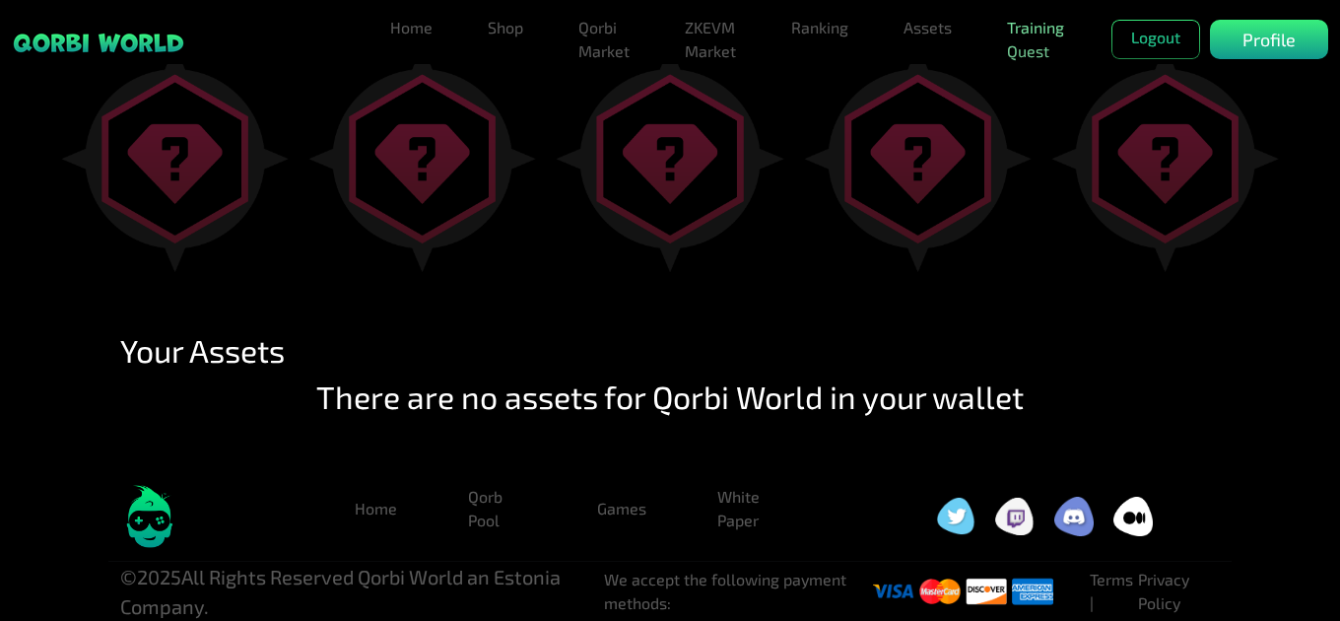
click at [1030, 46] on link "Training Quest" at bounding box center [1035, 39] width 73 height 63
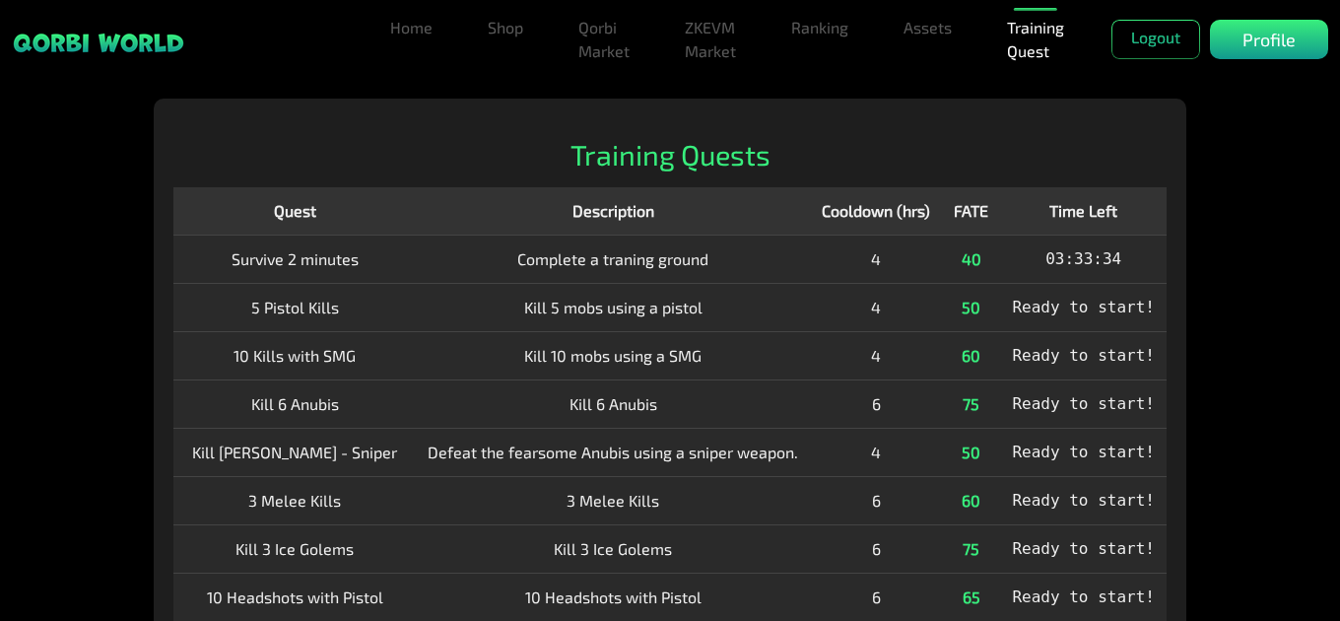
scroll to position [197, 0]
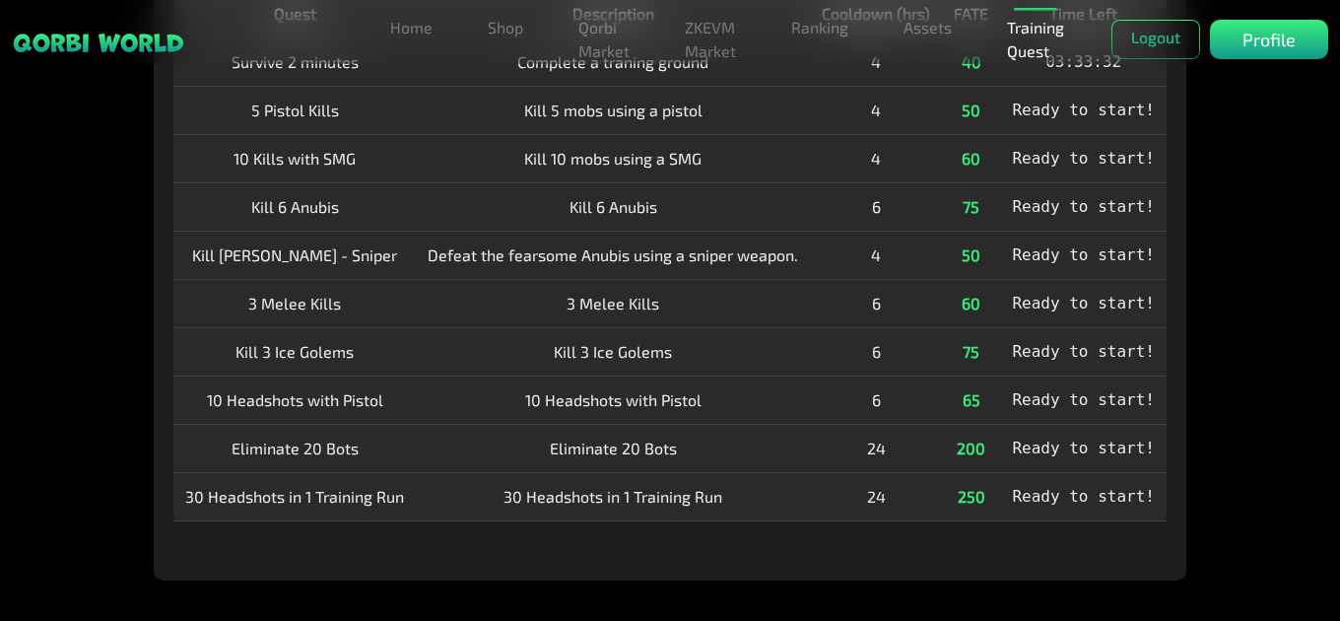
click at [1088, 502] on span "Ready to start!" at bounding box center [1083, 496] width 143 height 19
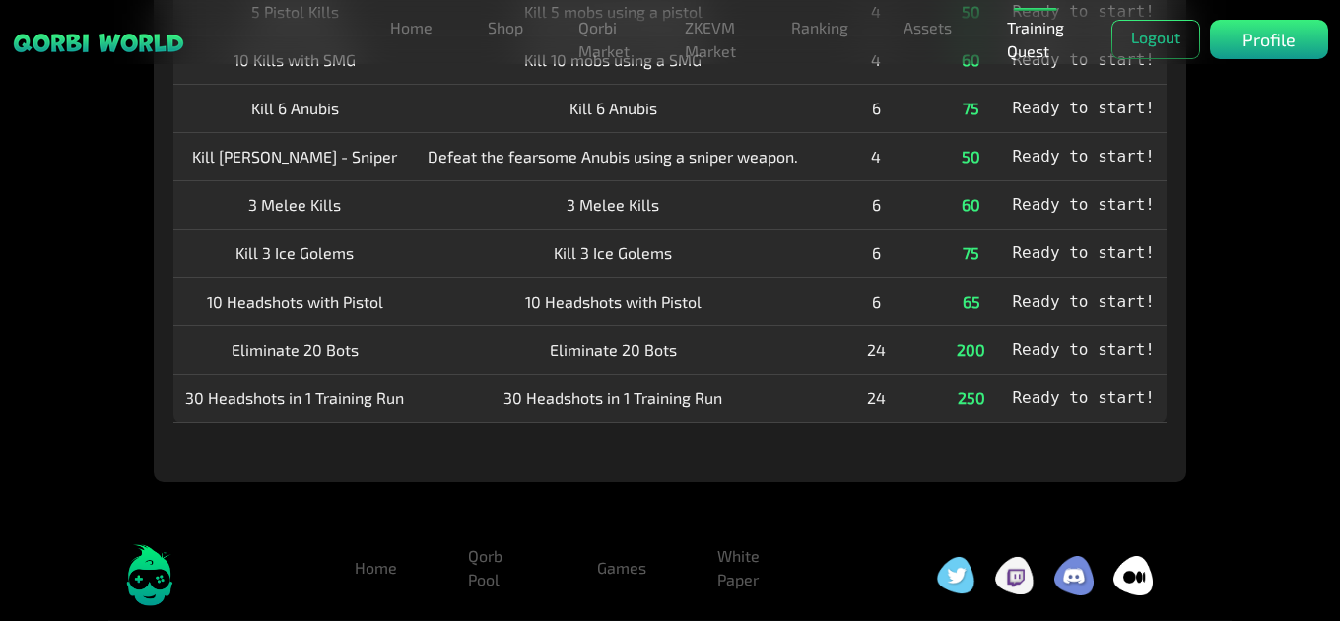
scroll to position [0, 0]
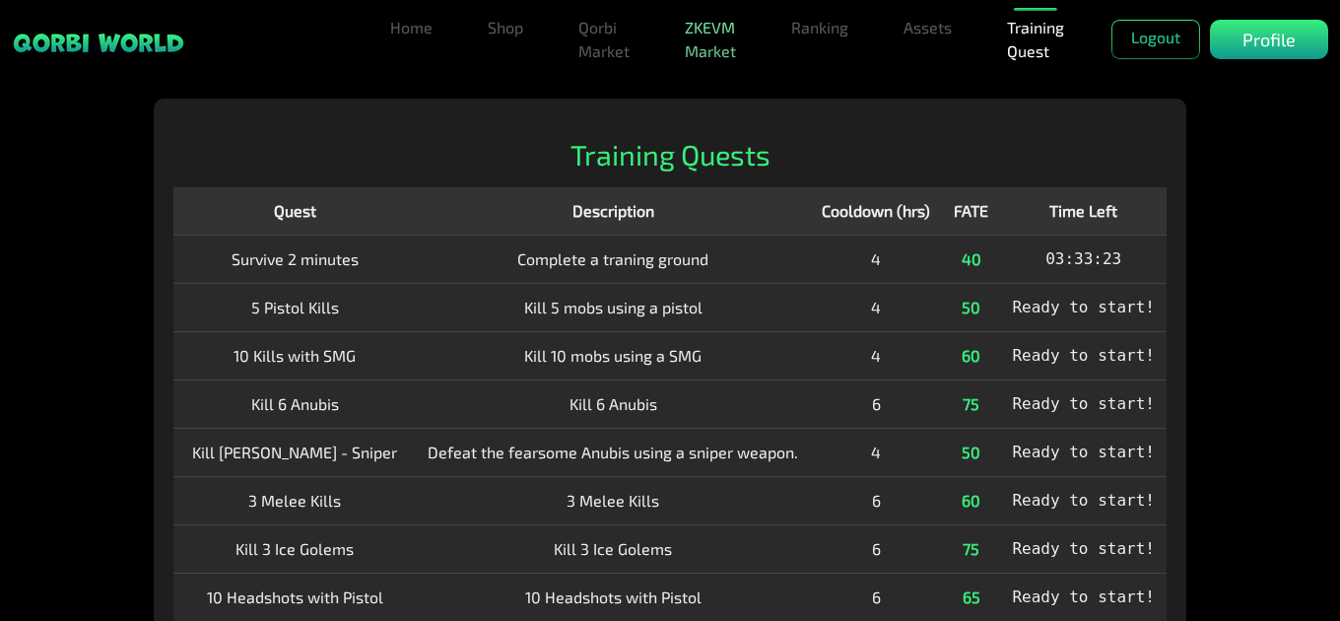
click at [695, 29] on link "ZKEVM Market" at bounding box center [710, 39] width 67 height 63
click at [598, 34] on link "Qorbi Market" at bounding box center [604, 39] width 67 height 63
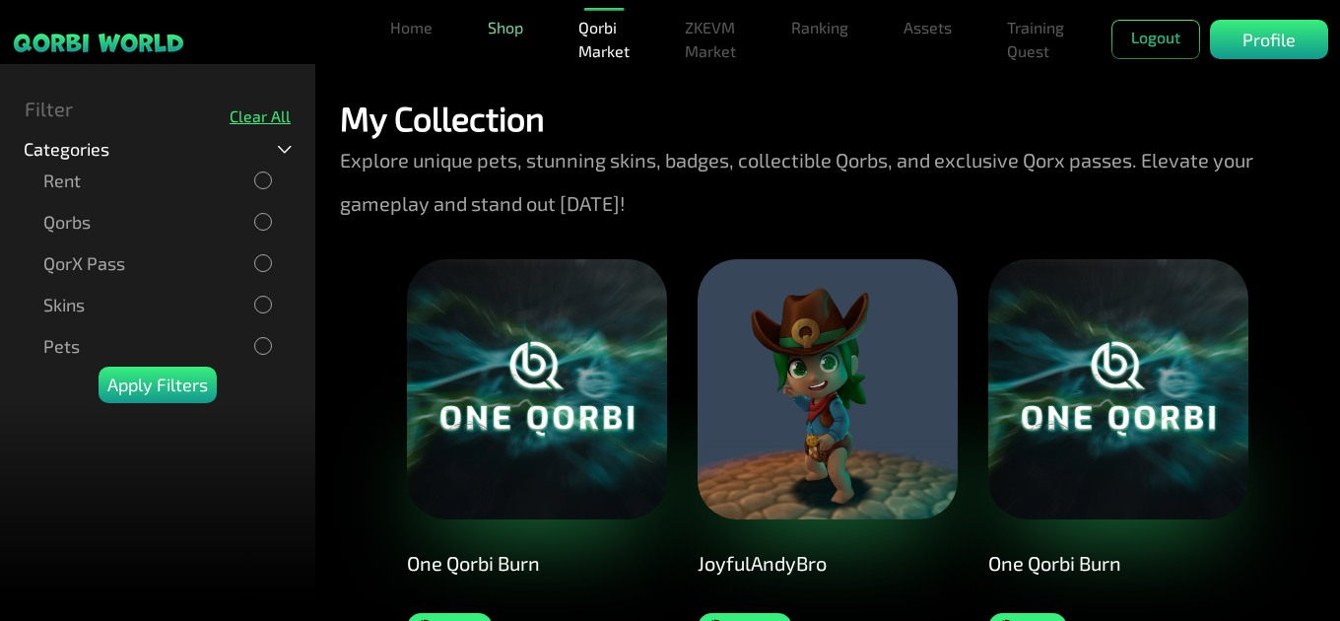
click at [506, 28] on link "Shop" at bounding box center [505, 27] width 51 height 39
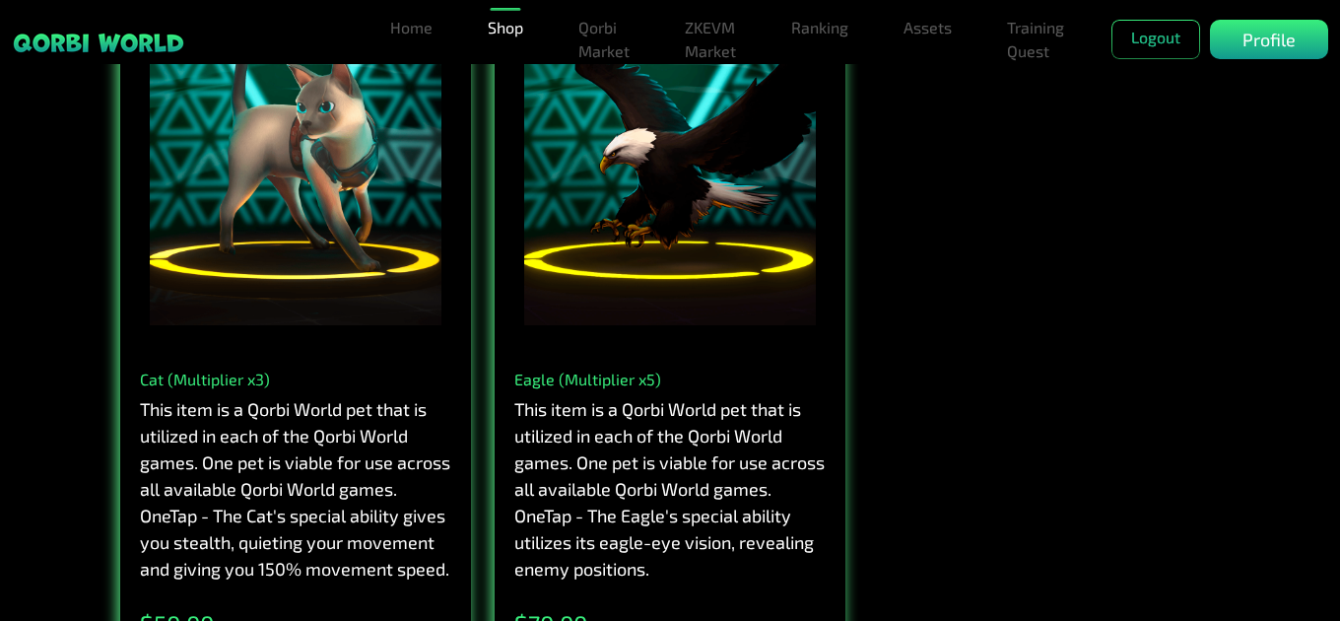
scroll to position [3313, 0]
